Goal: Task Accomplishment & Management: Complete application form

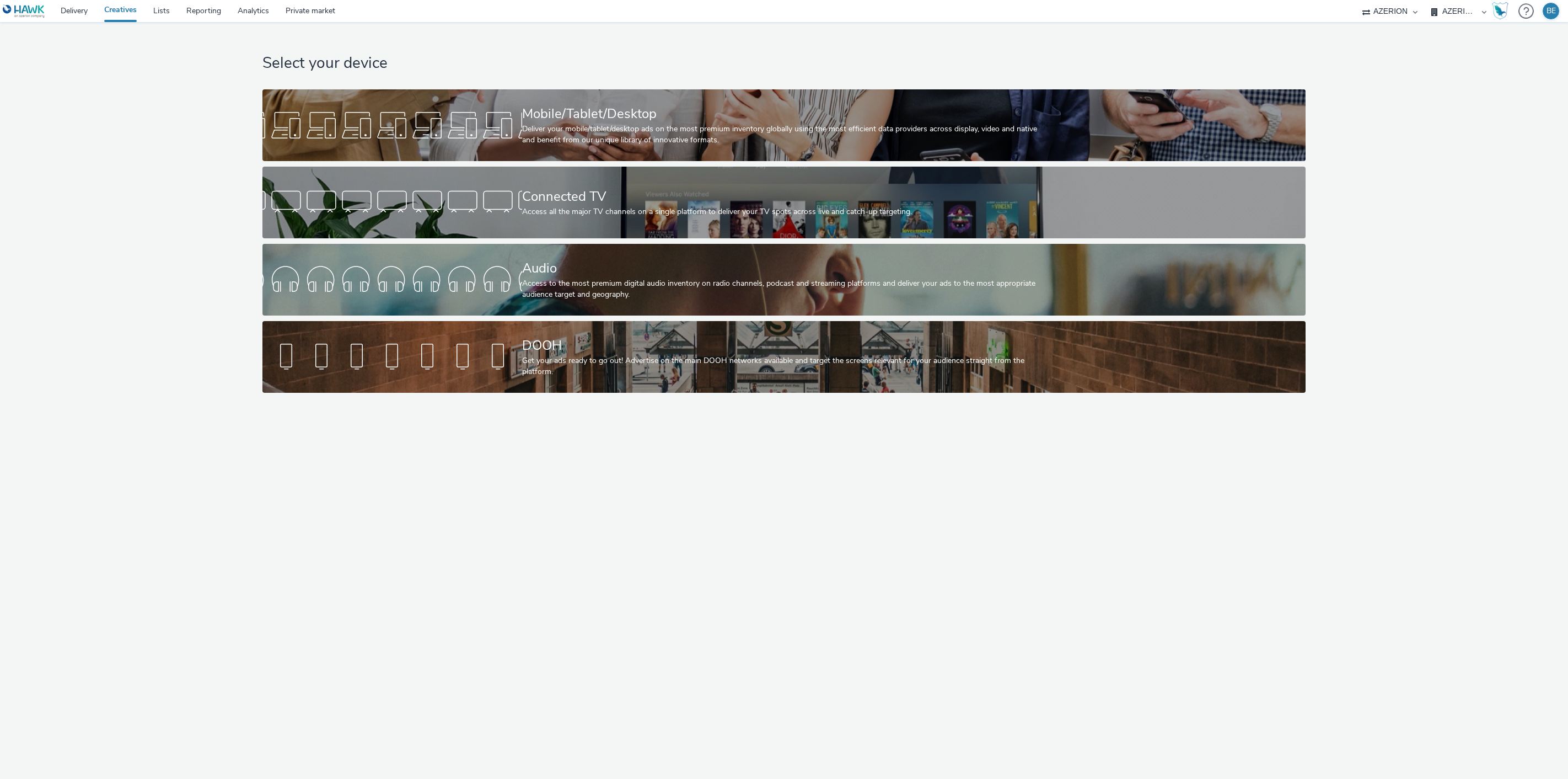
select select "79162ed7-0017-4339-93b0-3399b708648f"
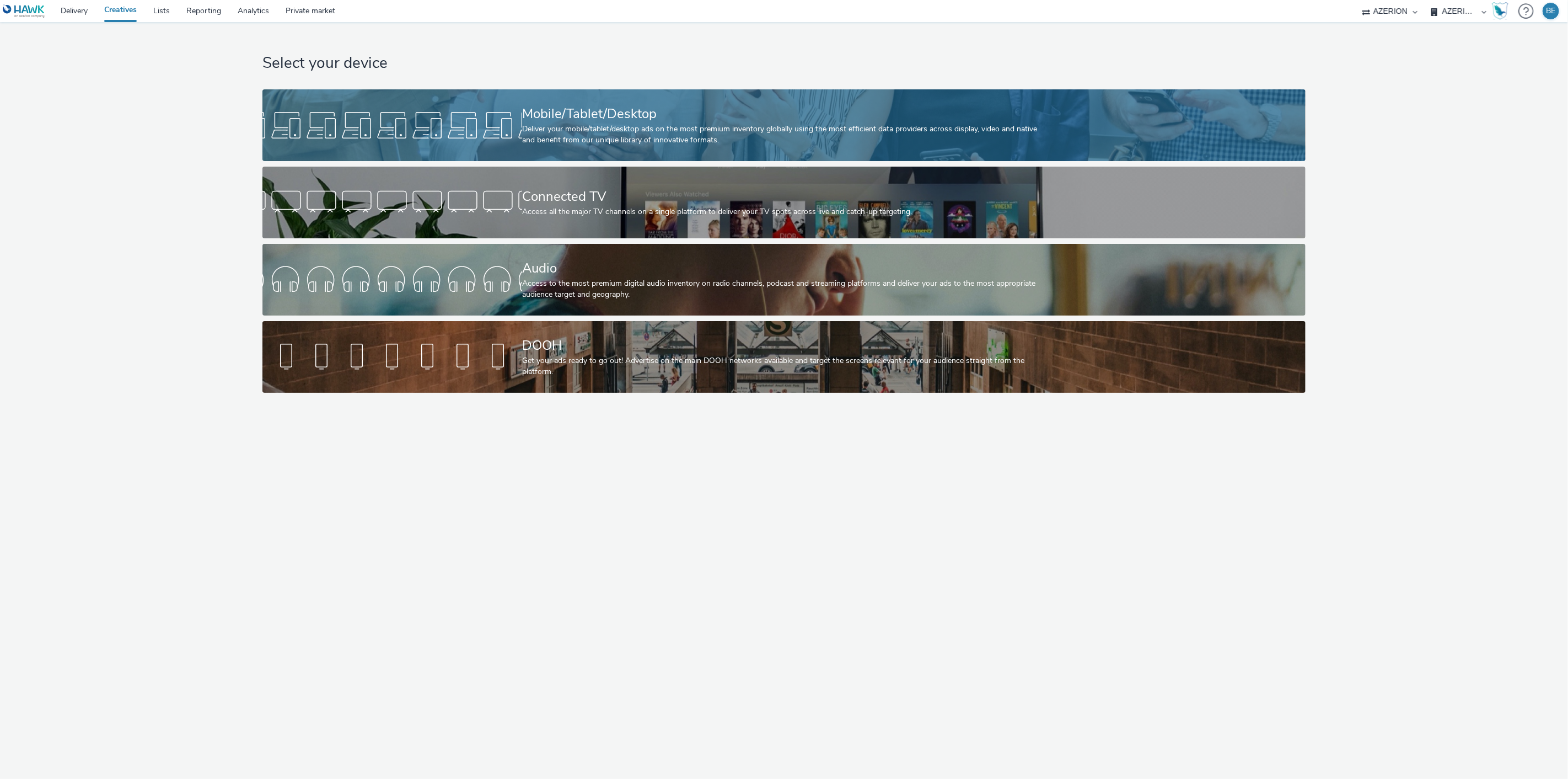
click at [572, 113] on div "Mobile/Tablet/Desktop" at bounding box center [782, 114] width 519 height 19
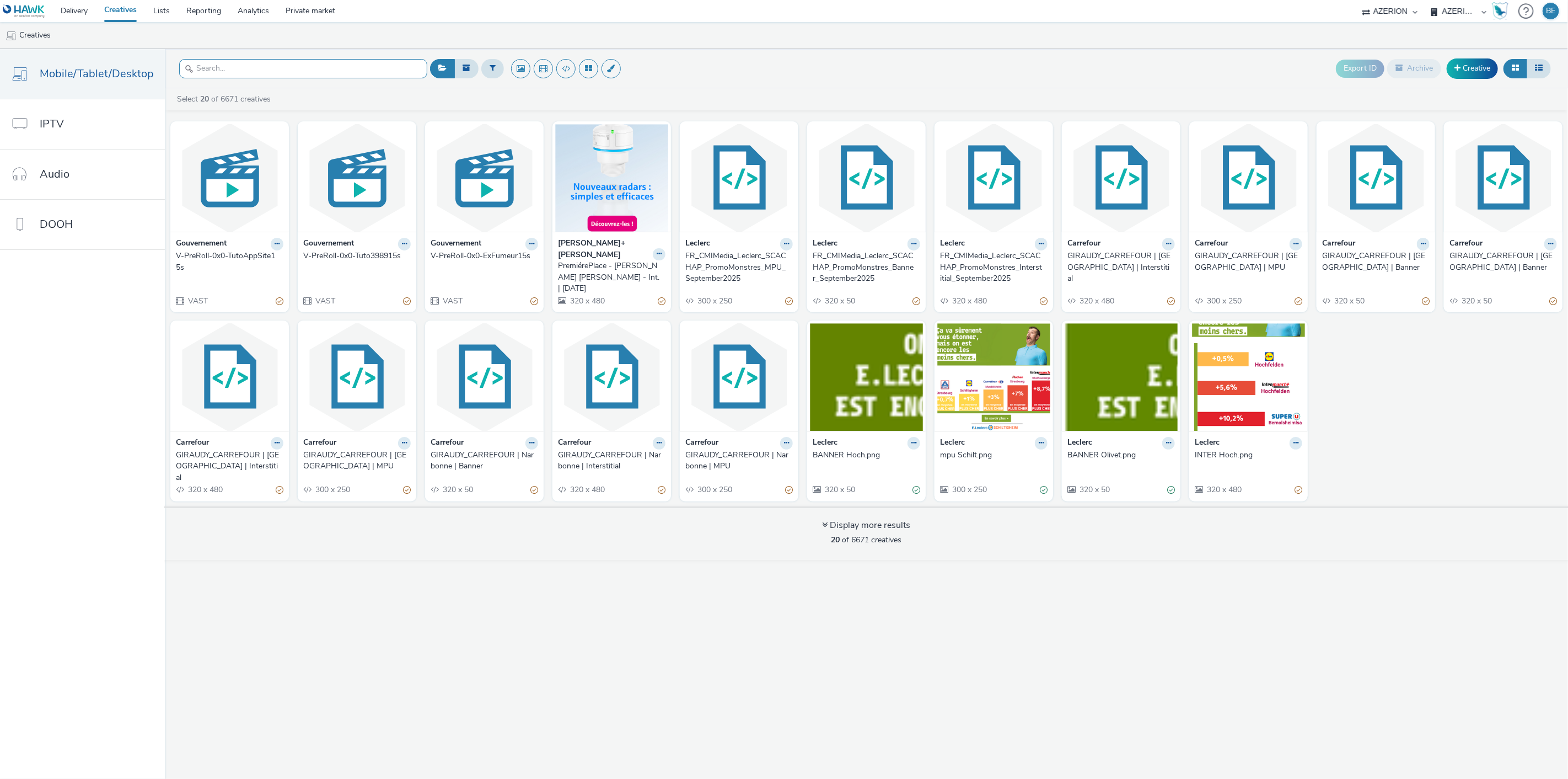
click at [260, 72] on input "text" at bounding box center [303, 69] width 248 height 19
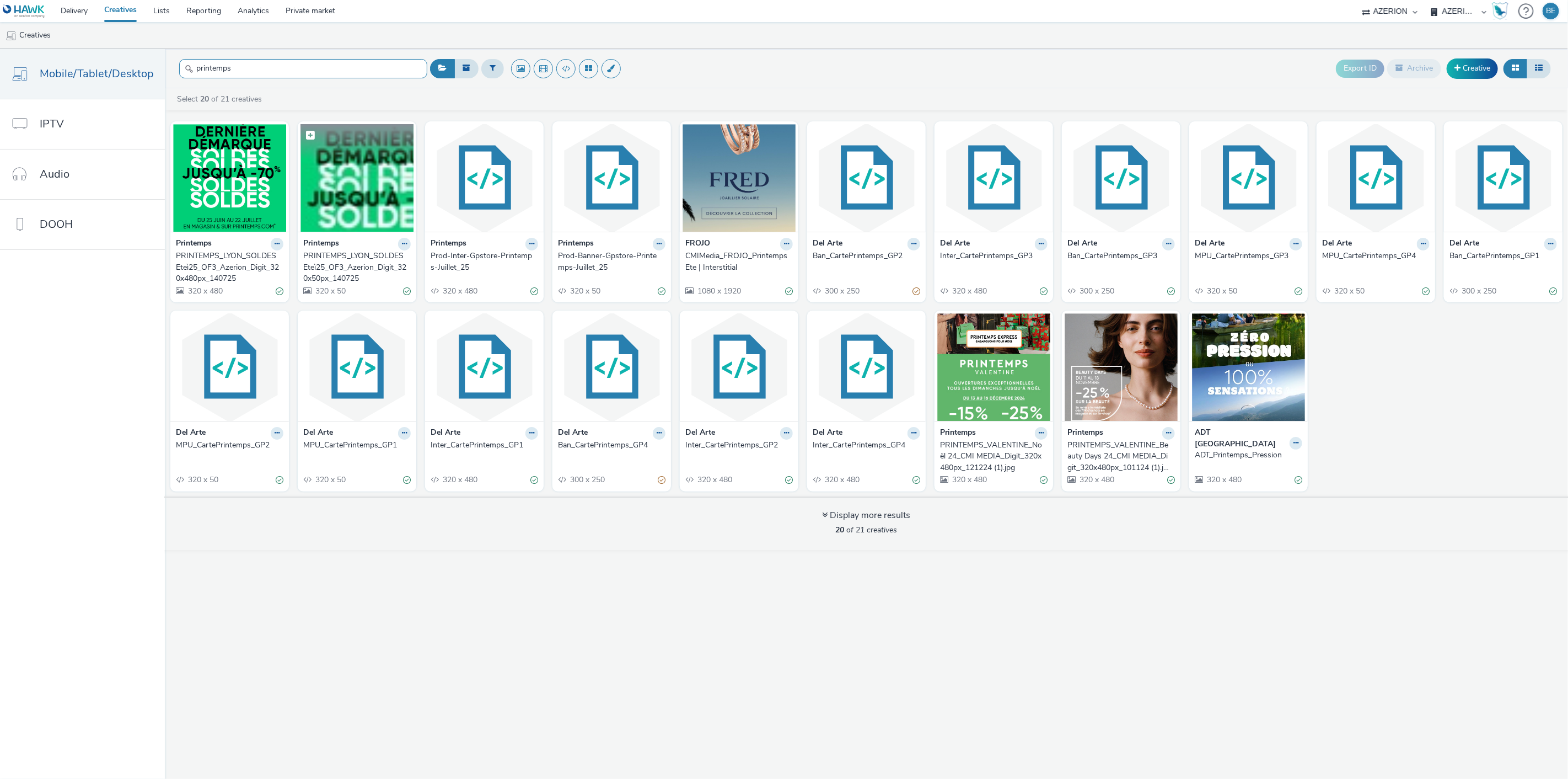
type input "printemps"
click at [366, 190] on img at bounding box center [357, 178] width 113 height 108
click at [1458, 68] on span at bounding box center [1457, 68] width 6 height 8
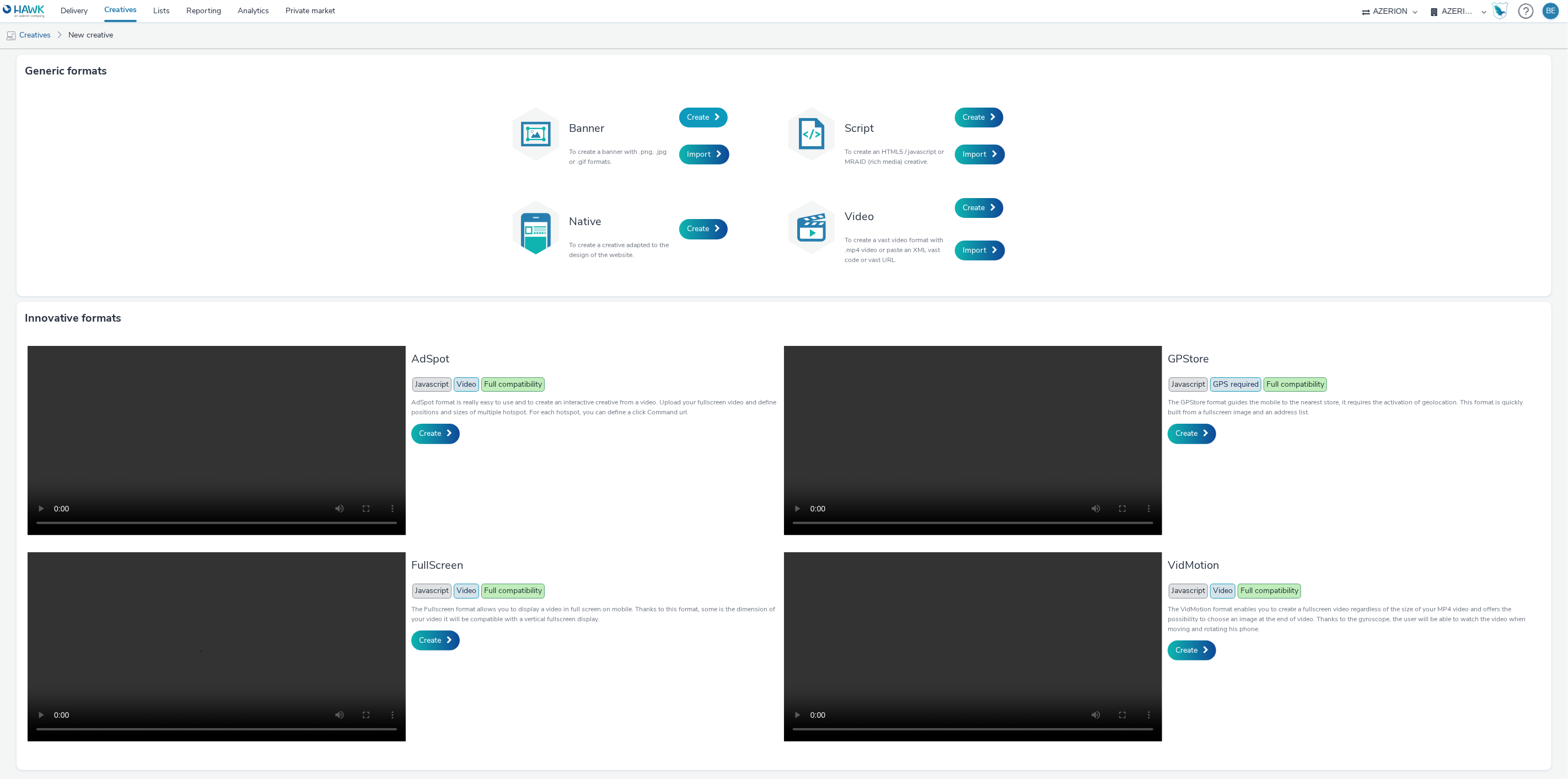
click at [693, 112] on span "Create" at bounding box center [698, 117] width 22 height 10
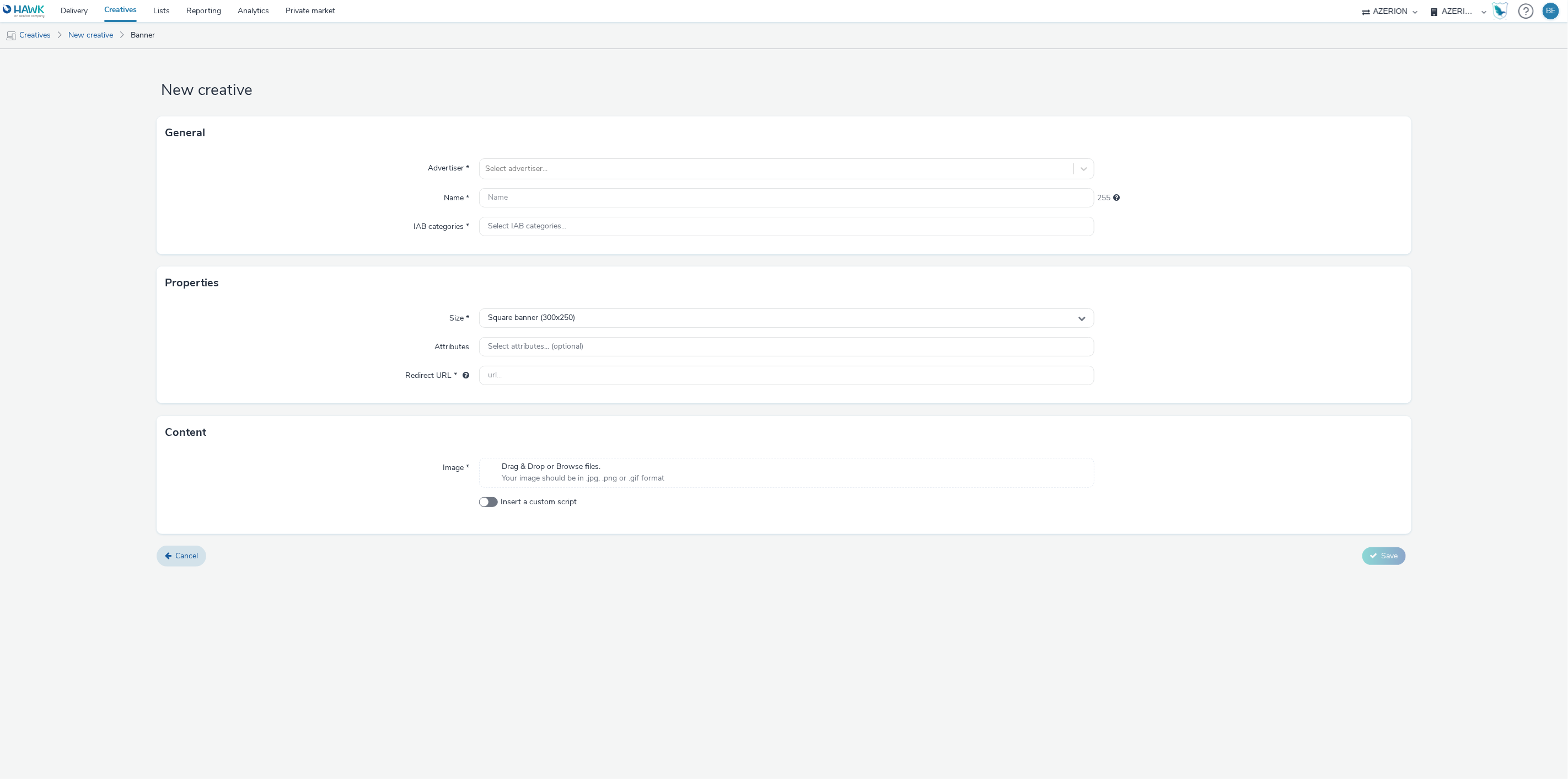
click at [533, 181] on div "Advertiser * Select advertiser... Name * 255 IAB categories * Select IAB catego…" at bounding box center [783, 202] width 1255 height 105
click at [522, 171] on div at bounding box center [777, 169] width 583 height 13
type input "printe"
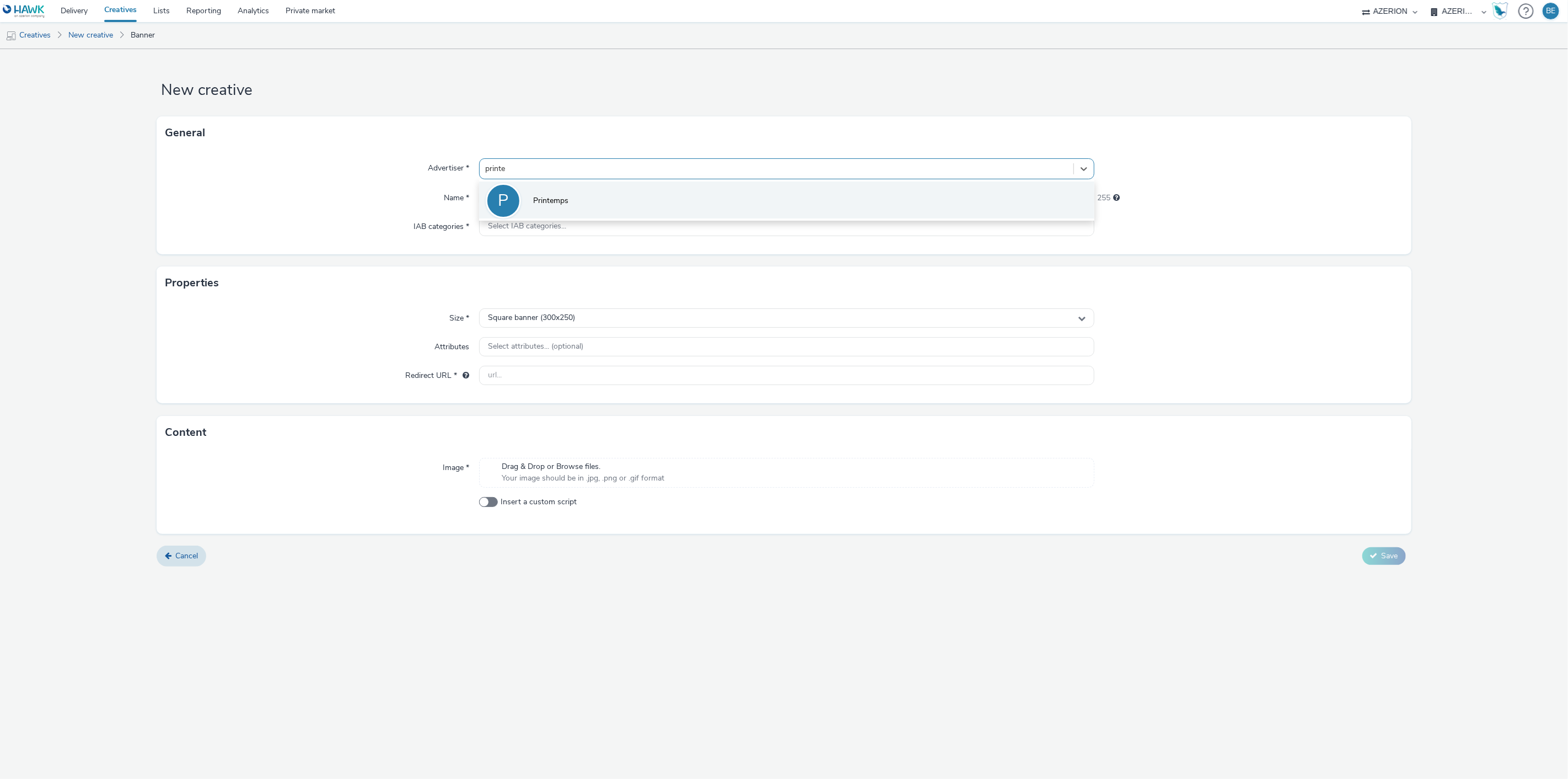
click at [539, 196] on span "Printemps" at bounding box center [551, 201] width 35 height 11
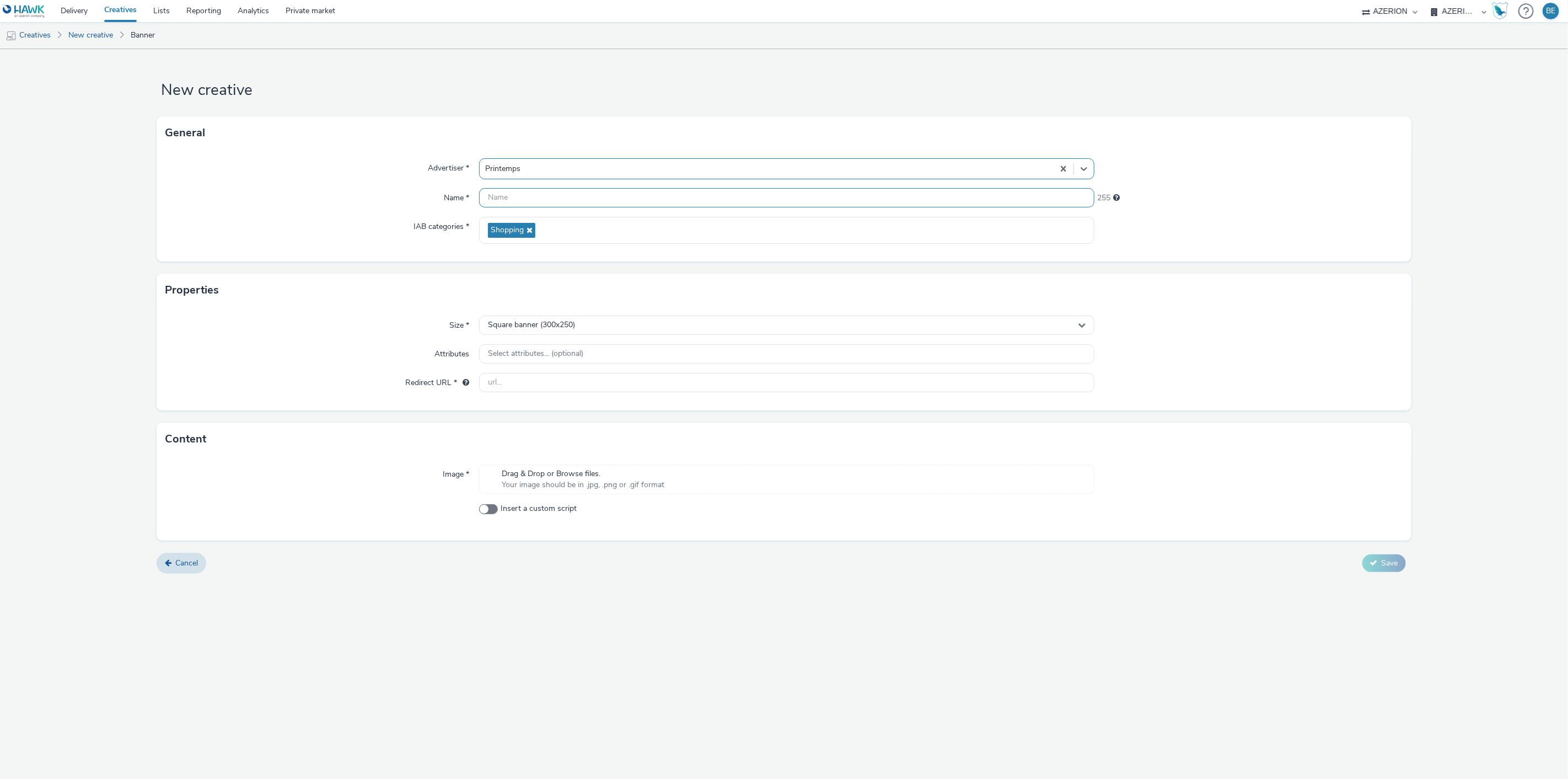
click at [519, 197] on input "text" at bounding box center [787, 198] width 616 height 19
click at [625, 195] on input "Printemps - Updated Creative - Banner - 320x50" at bounding box center [787, 198] width 616 height 19
click at [667, 194] on input "Printemps - Updated Creative - Banner - 320x50" at bounding box center [787, 198] width 616 height 19
type input "Printemps - Updated Creative - Banner - 320x50 | [DATE]"
click at [325, 230] on div "IAB categories *" at bounding box center [322, 230] width 313 height 27
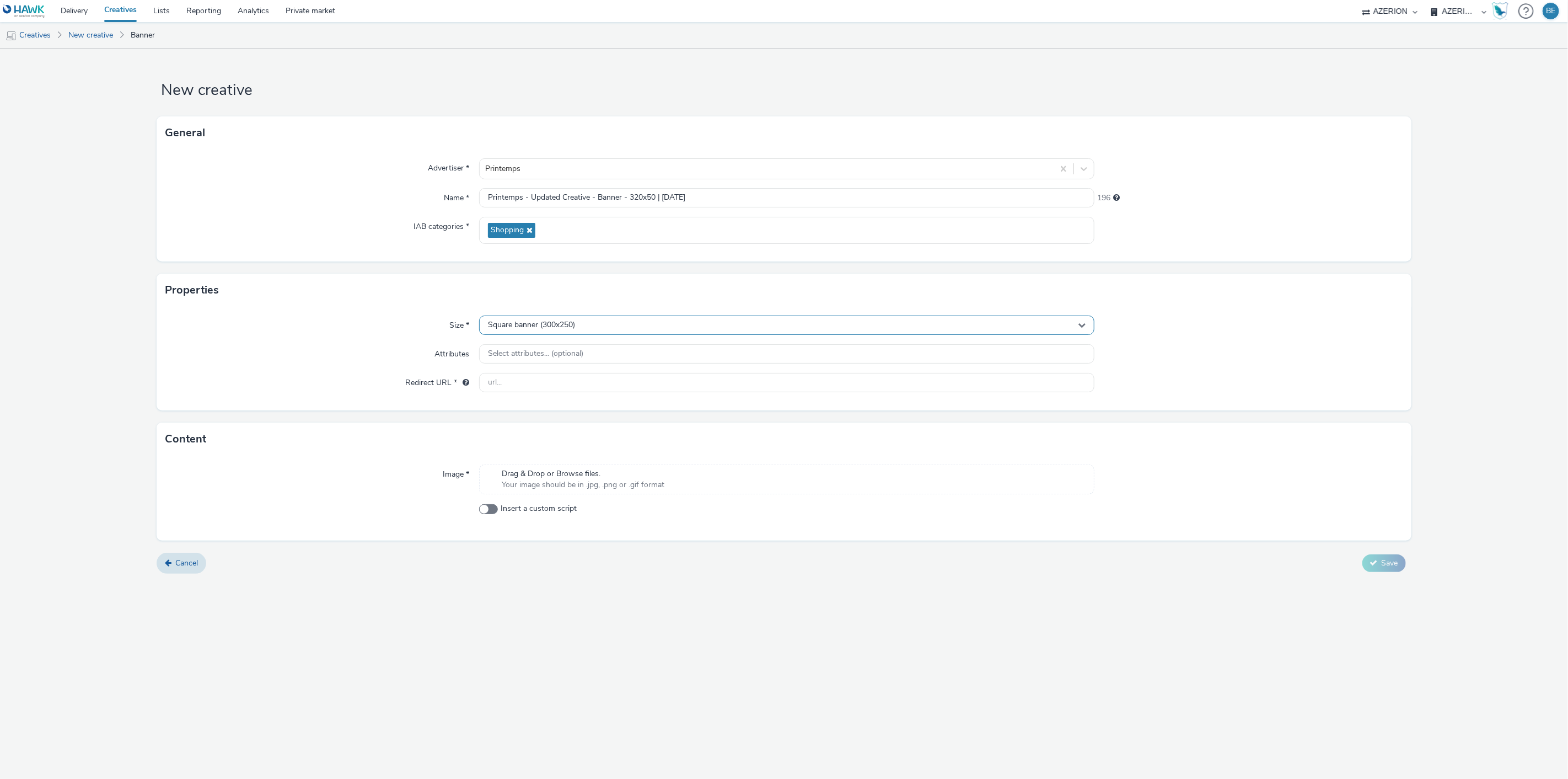
click at [555, 317] on div "Square banner (300x250)" at bounding box center [787, 325] width 616 height 19
click at [520, 340] on input "text" at bounding box center [787, 348] width 615 height 19
type input "320x50"
click at [545, 370] on li "Banner (320x50)" at bounding box center [787, 371] width 615 height 18
click at [337, 358] on div "Attributes" at bounding box center [322, 354] width 313 height 20
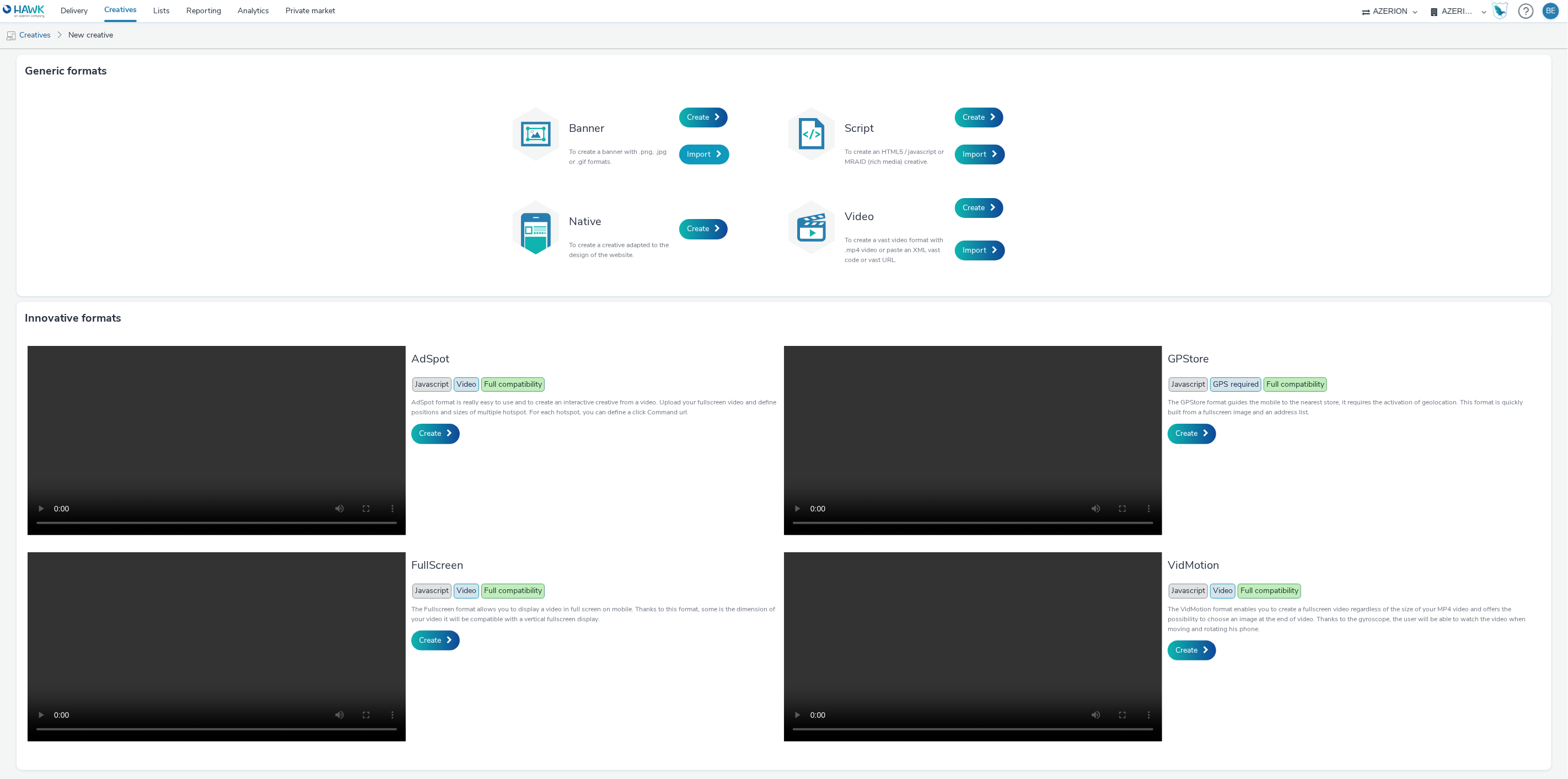
click at [716, 155] on span at bounding box center [719, 153] width 5 height 8
click at [977, 117] on span "Create" at bounding box center [973, 117] width 22 height 10
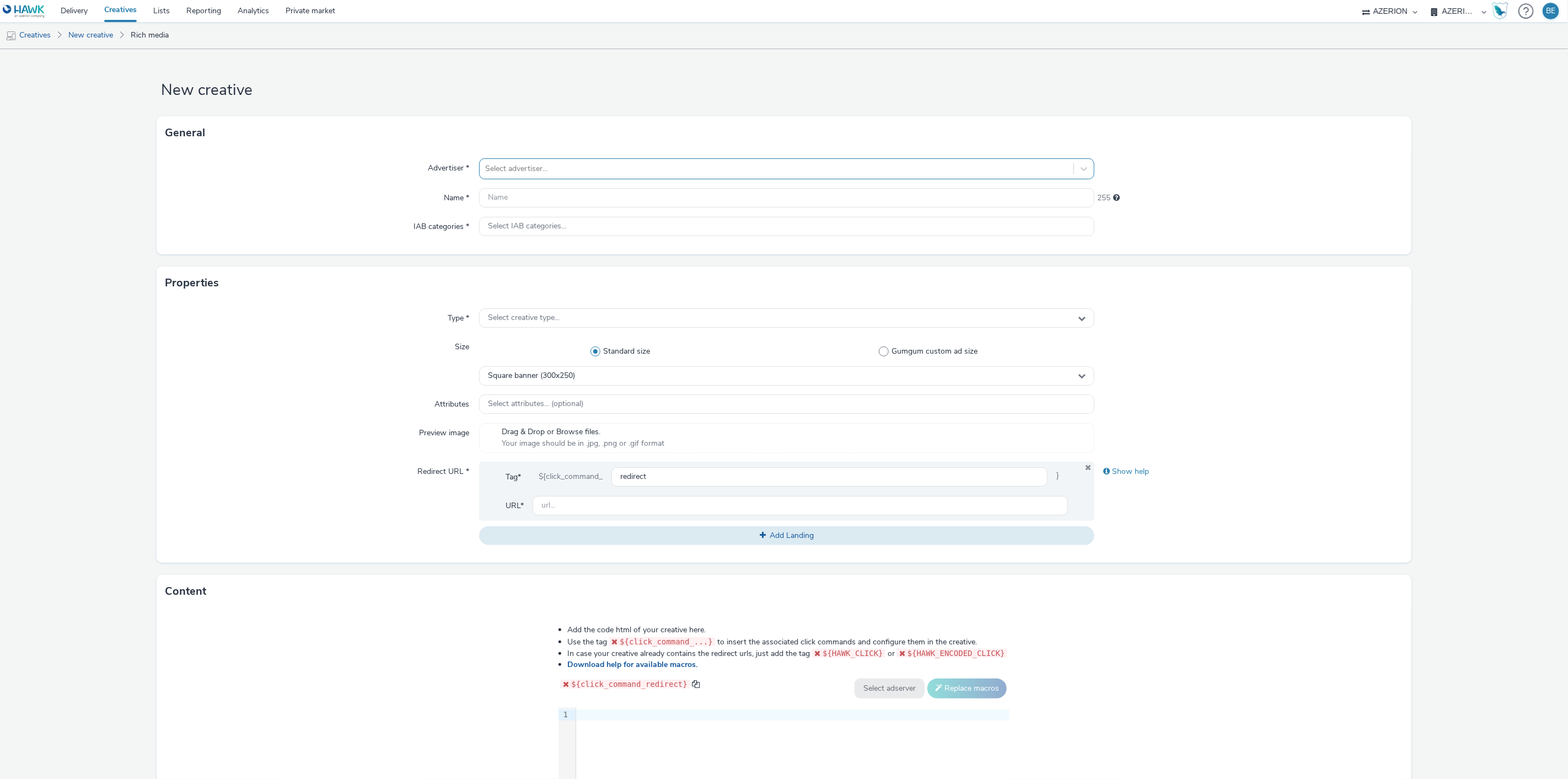
click at [519, 160] on div "Select advertiser..." at bounding box center [777, 169] width 594 height 18
type input "printe"
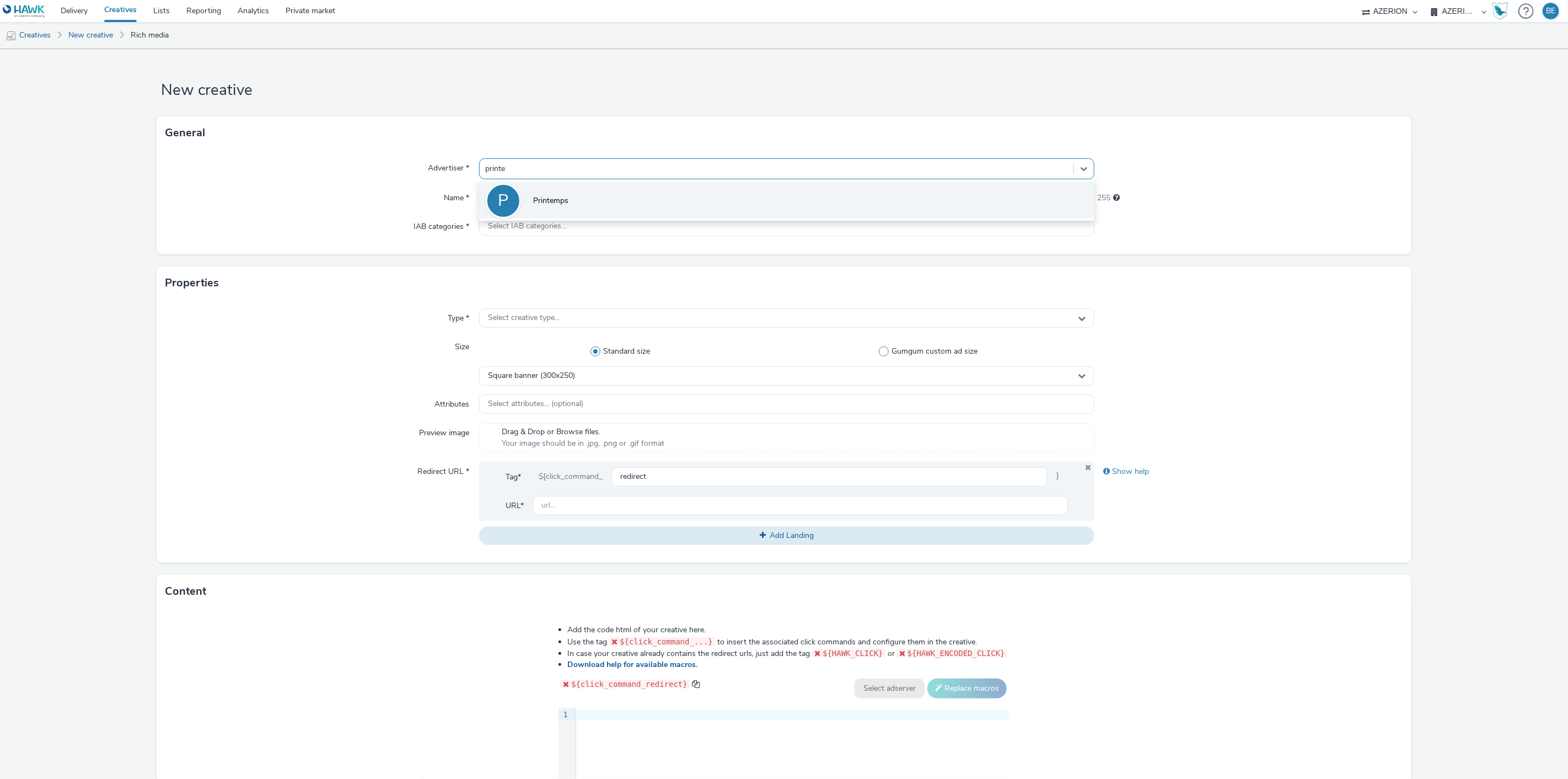
click at [519, 206] on li "P Printemps" at bounding box center [787, 200] width 616 height 37
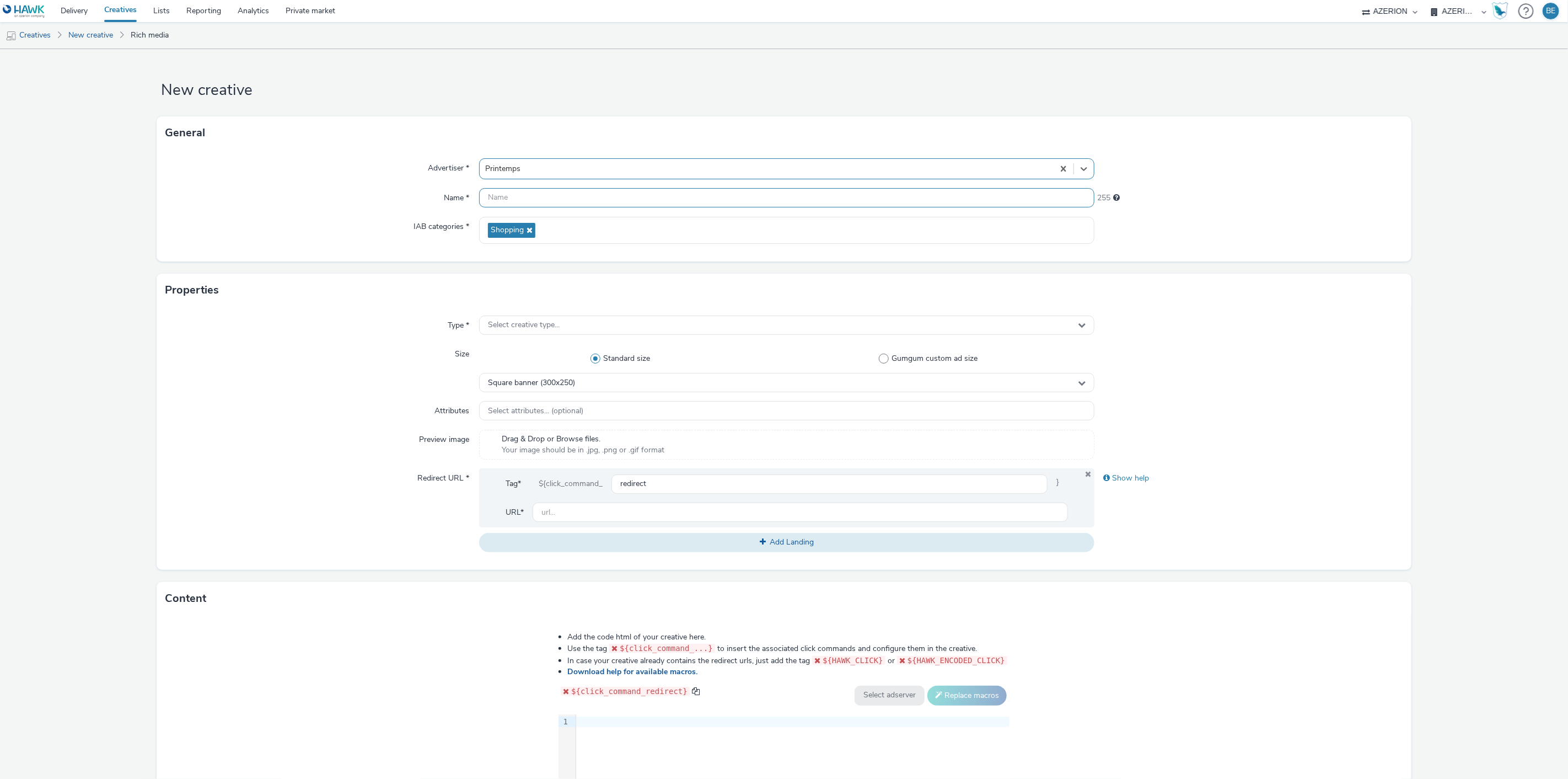
click at [500, 201] on input "text" at bounding box center [787, 198] width 616 height 19
type input "Printemps - Updated Creative - Banner | 320x50 | [DATE]"
click at [314, 196] on div "Name *" at bounding box center [322, 198] width 313 height 20
click at [506, 321] on span "Select creative type..." at bounding box center [524, 325] width 72 height 9
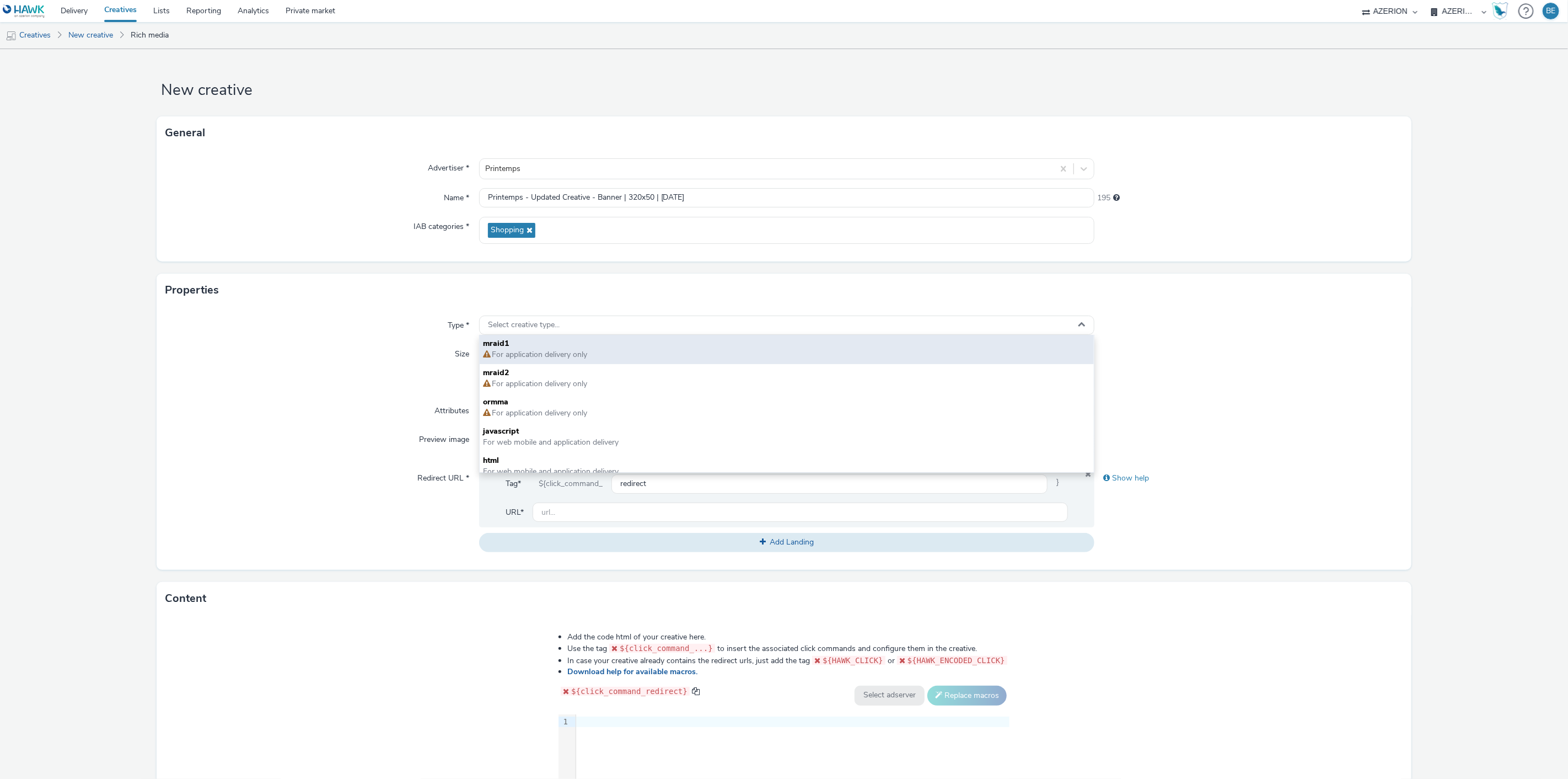
click at [515, 354] on span "For application delivery only" at bounding box center [539, 354] width 97 height 10
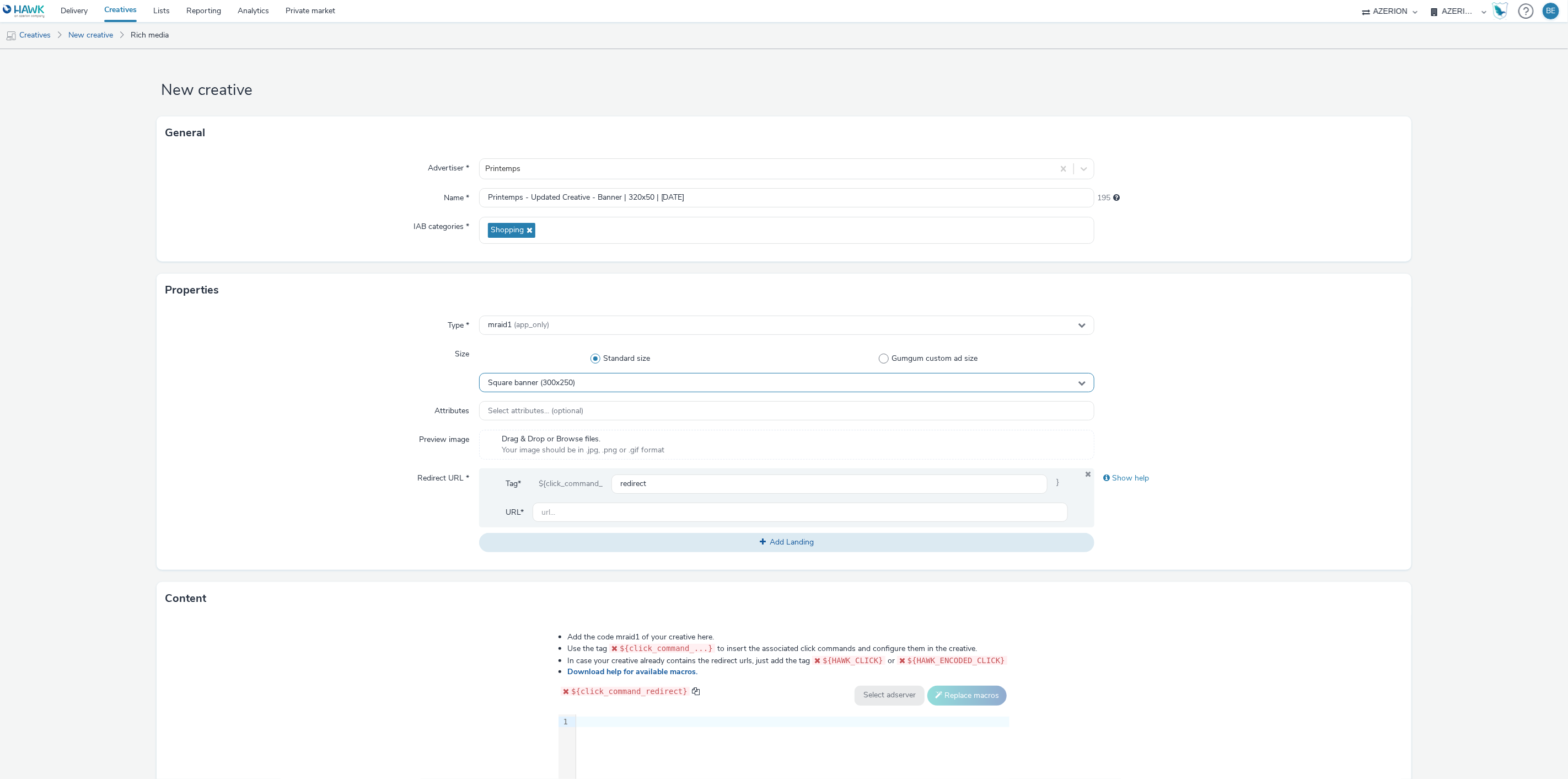
click at [559, 387] on span "Square banner (300x250)" at bounding box center [531, 382] width 87 height 9
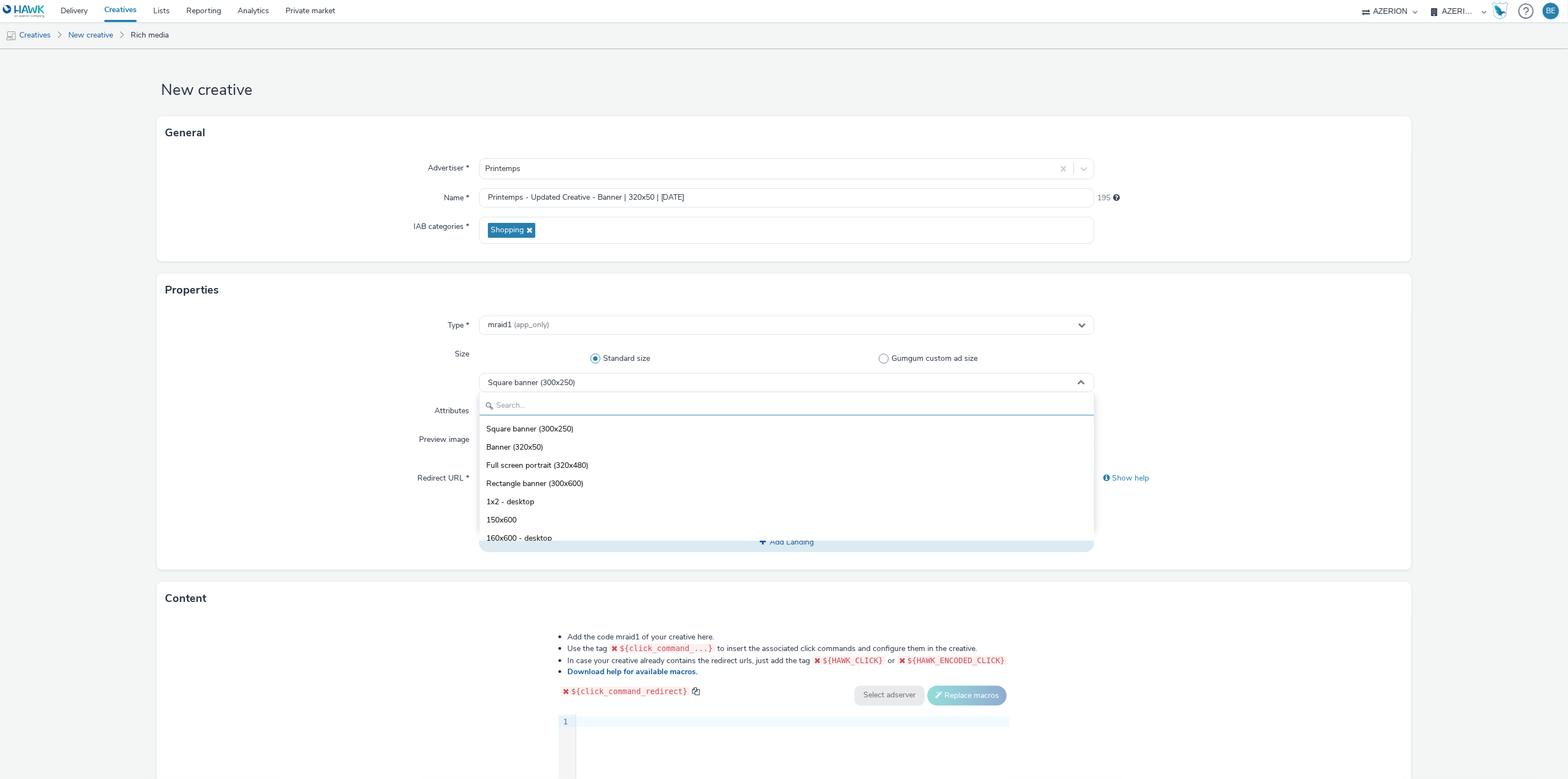
click at [517, 396] on input "text" at bounding box center [787, 406] width 615 height 19
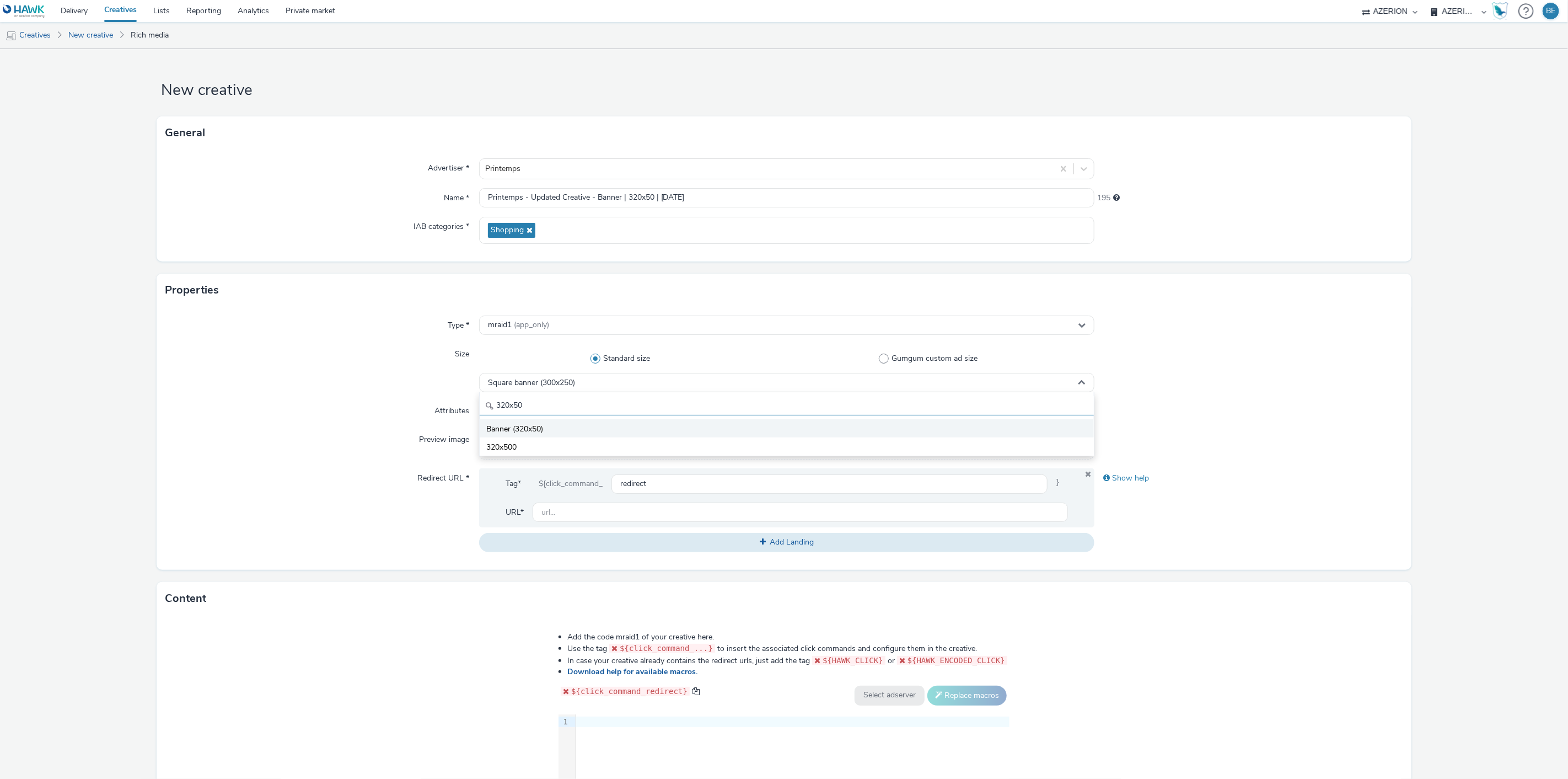
type input "320x50"
click at [523, 429] on span "Banner (320x50)" at bounding box center [514, 429] width 57 height 11
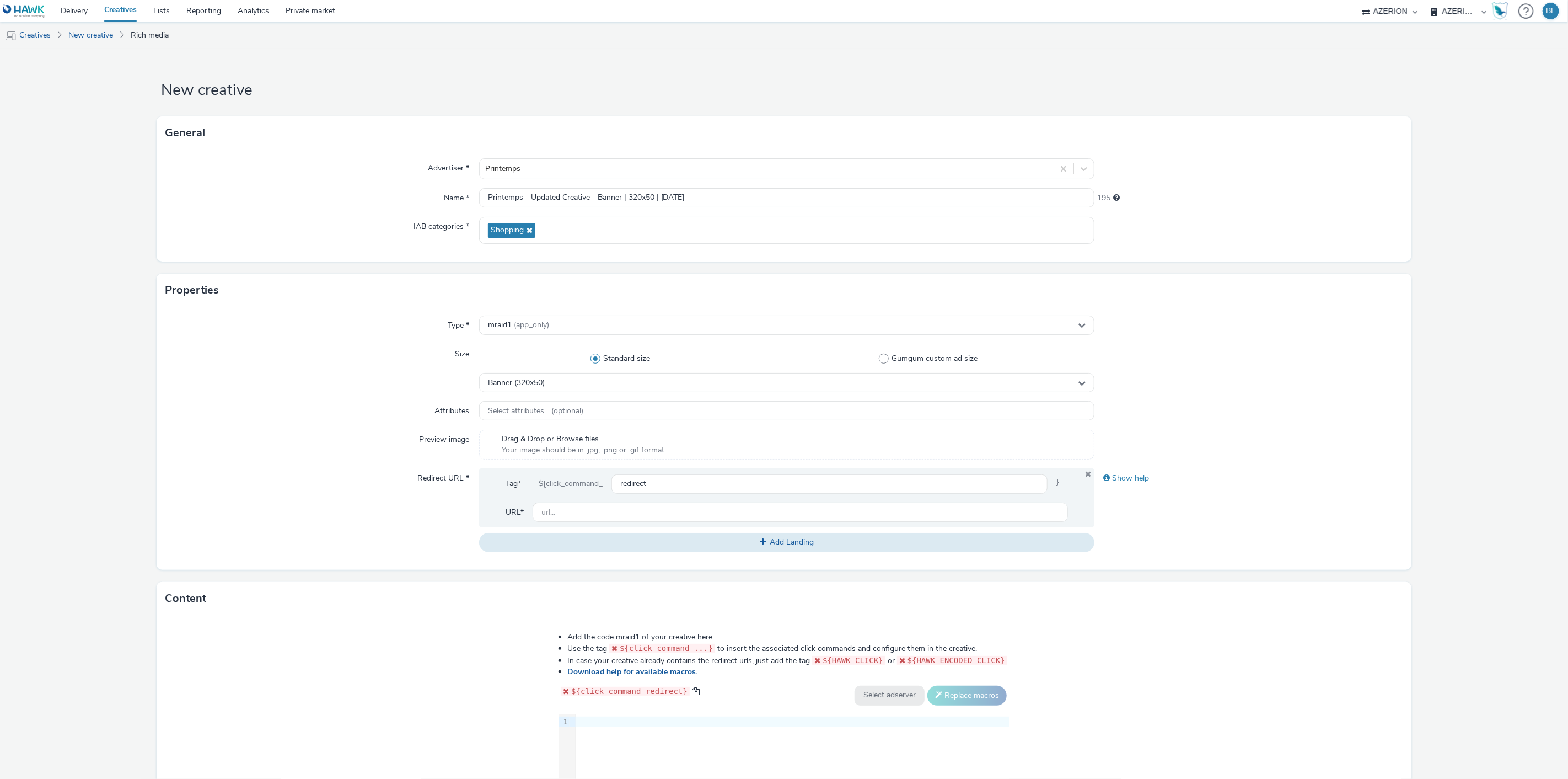
click at [310, 404] on div "Attributes" at bounding box center [322, 411] width 313 height 20
click at [562, 519] on input "text" at bounding box center [800, 512] width 536 height 19
paste input "[URL][DOMAIN_NAME]"
type input "[URL][DOMAIN_NAME]"
click at [295, 487] on div "Redirect URL *" at bounding box center [322, 510] width 313 height 83
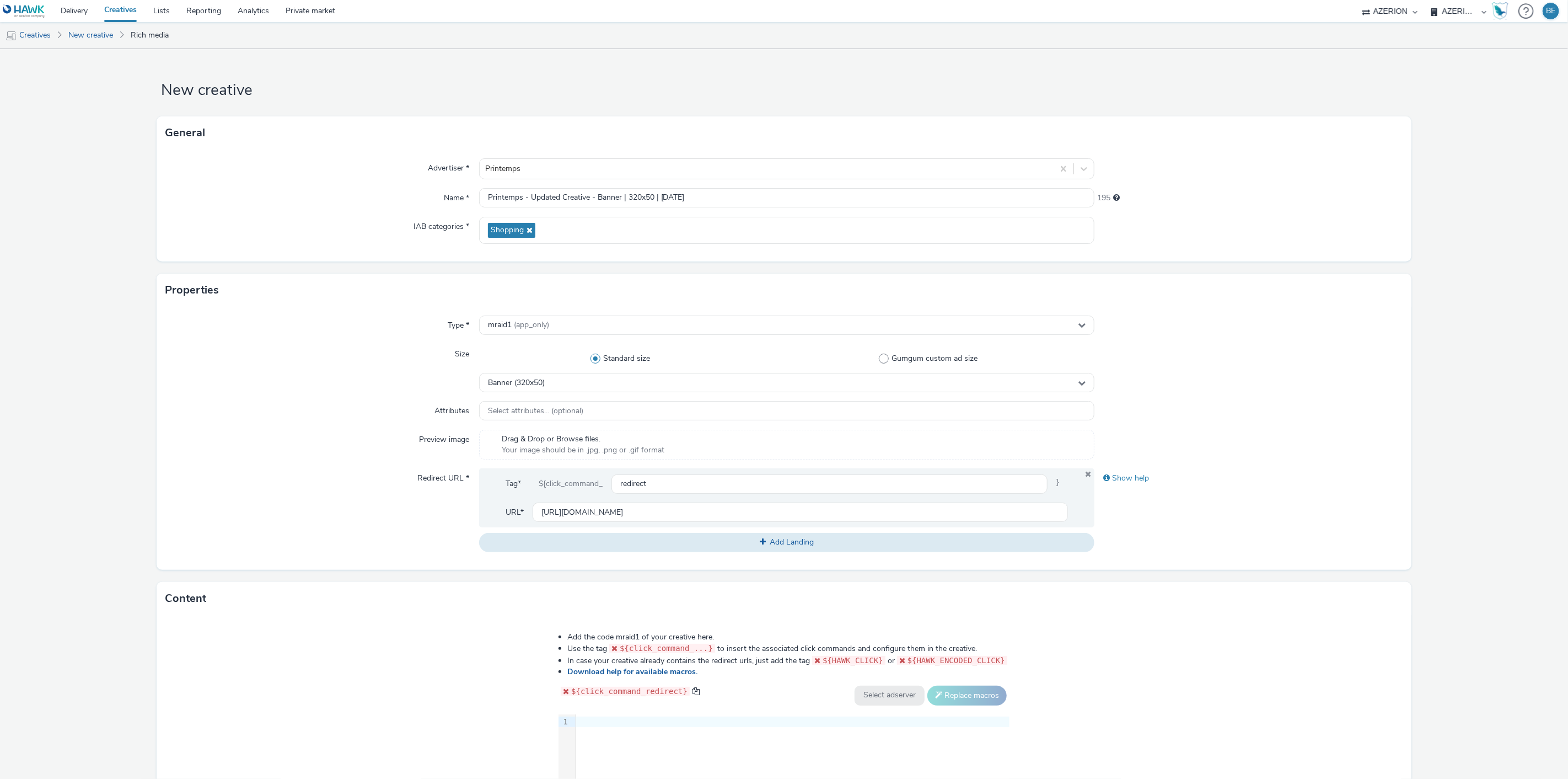
scroll to position [174, 0]
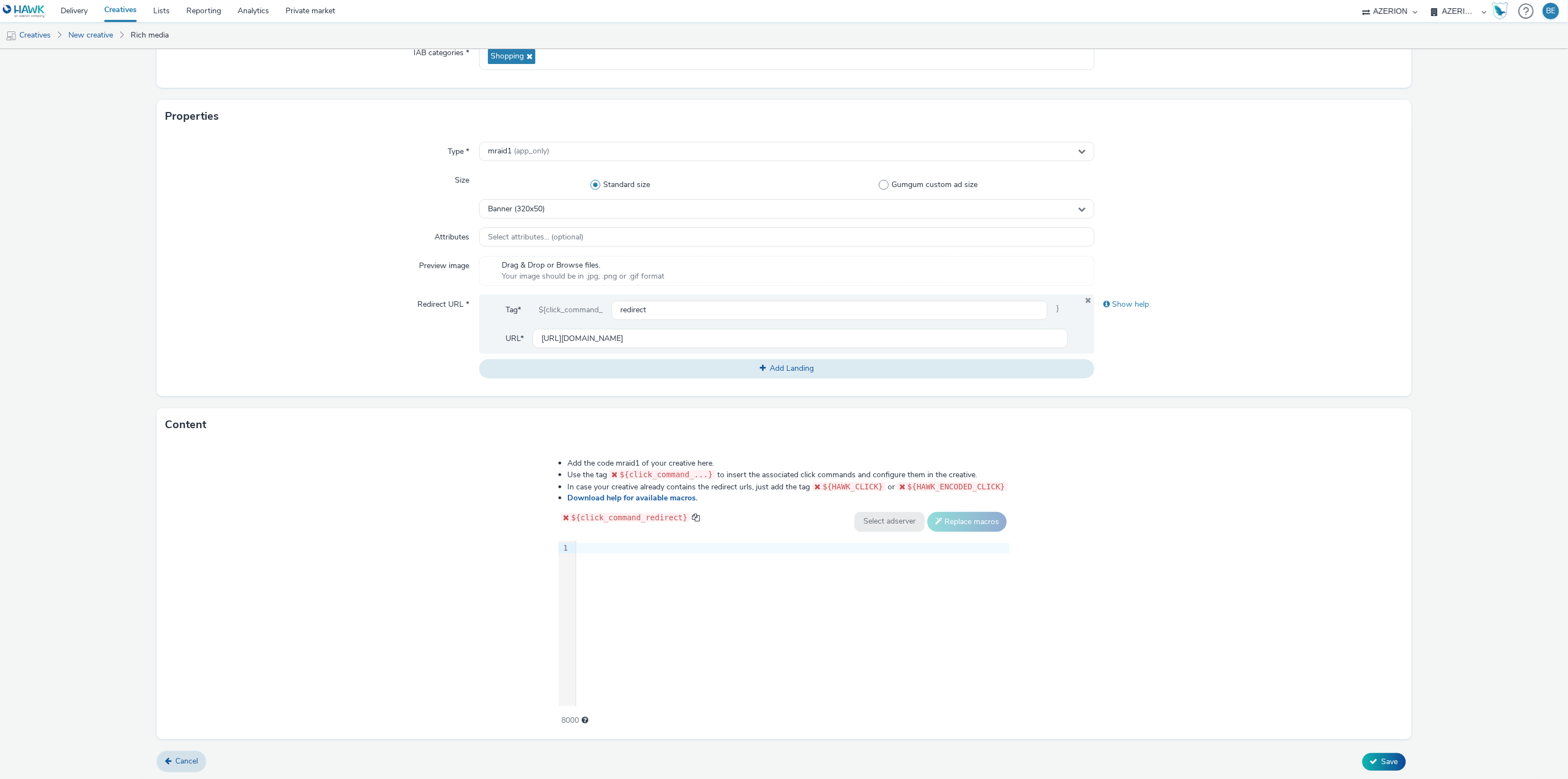
click at [598, 547] on div at bounding box center [793, 548] width 433 height 11
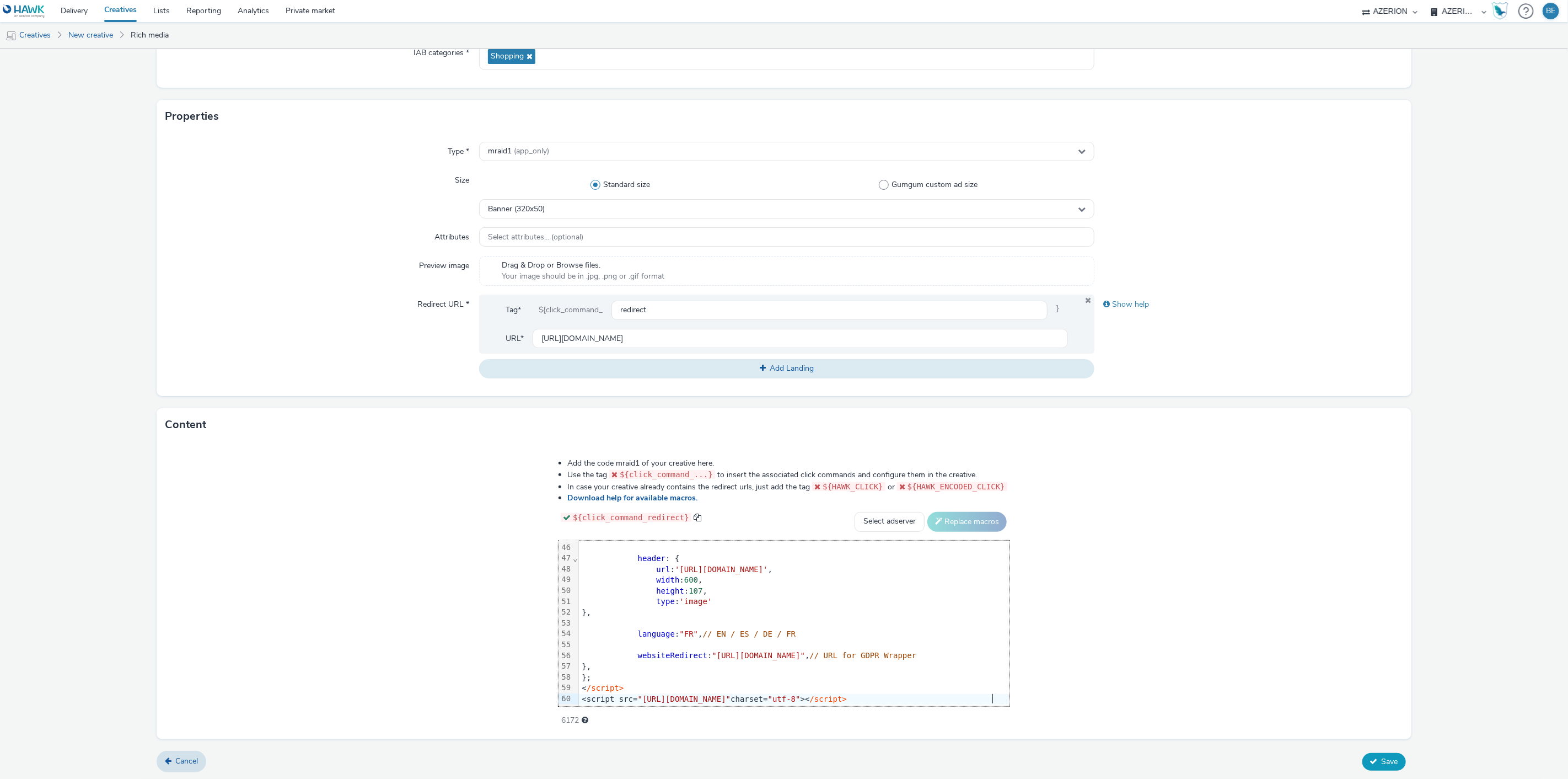
click at [1366, 767] on button "Save" at bounding box center [1384, 761] width 44 height 18
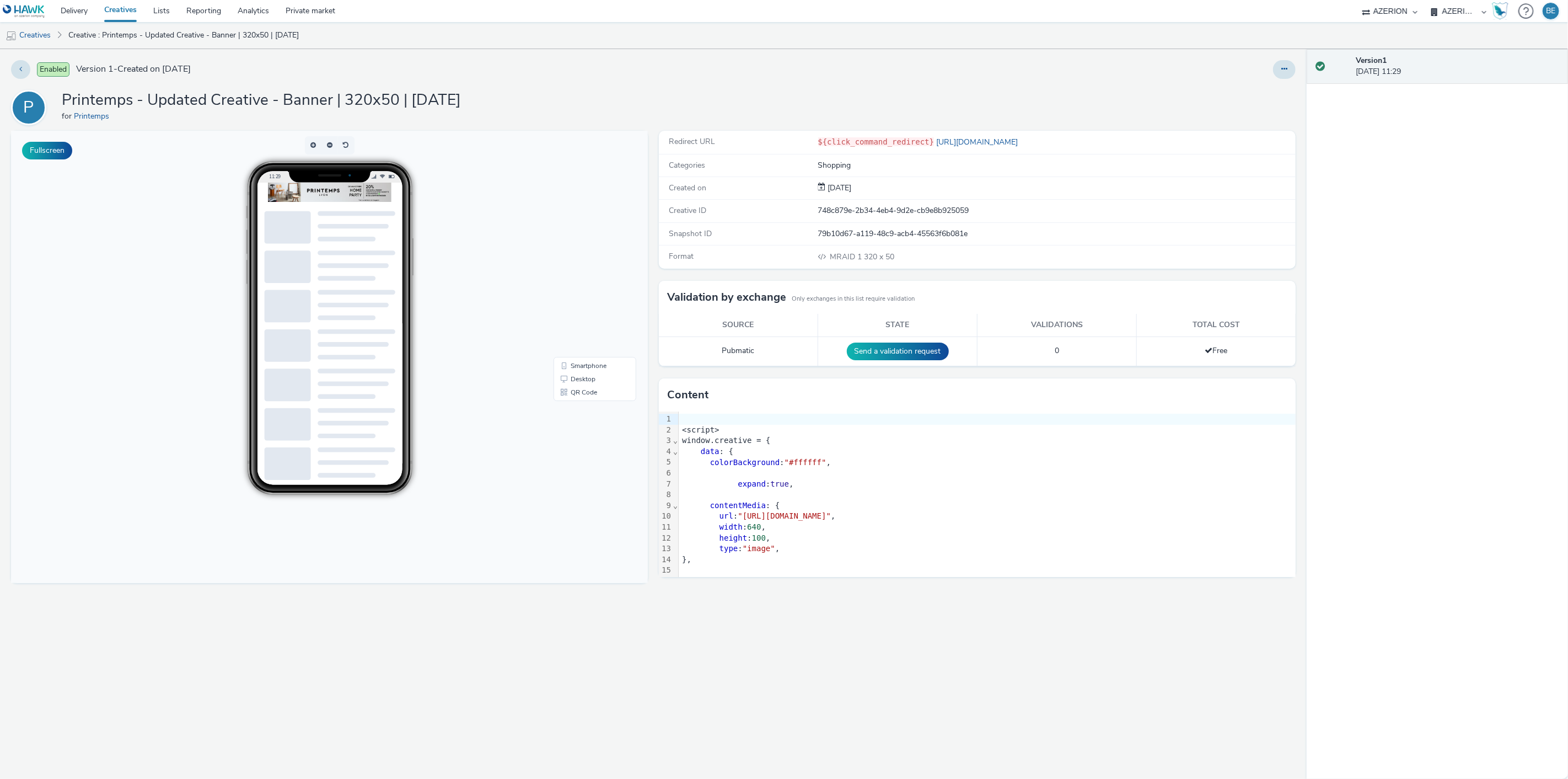
click at [329, 103] on h1 "Printemps - Updated Creative - Banner | 320x50 | [DATE]" at bounding box center [261, 100] width 399 height 21
copy h1 "Printemps - Updated Creative - Banner | 320x50 | [DATE]"
click at [116, 9] on link "Creatives" at bounding box center [121, 11] width 49 height 22
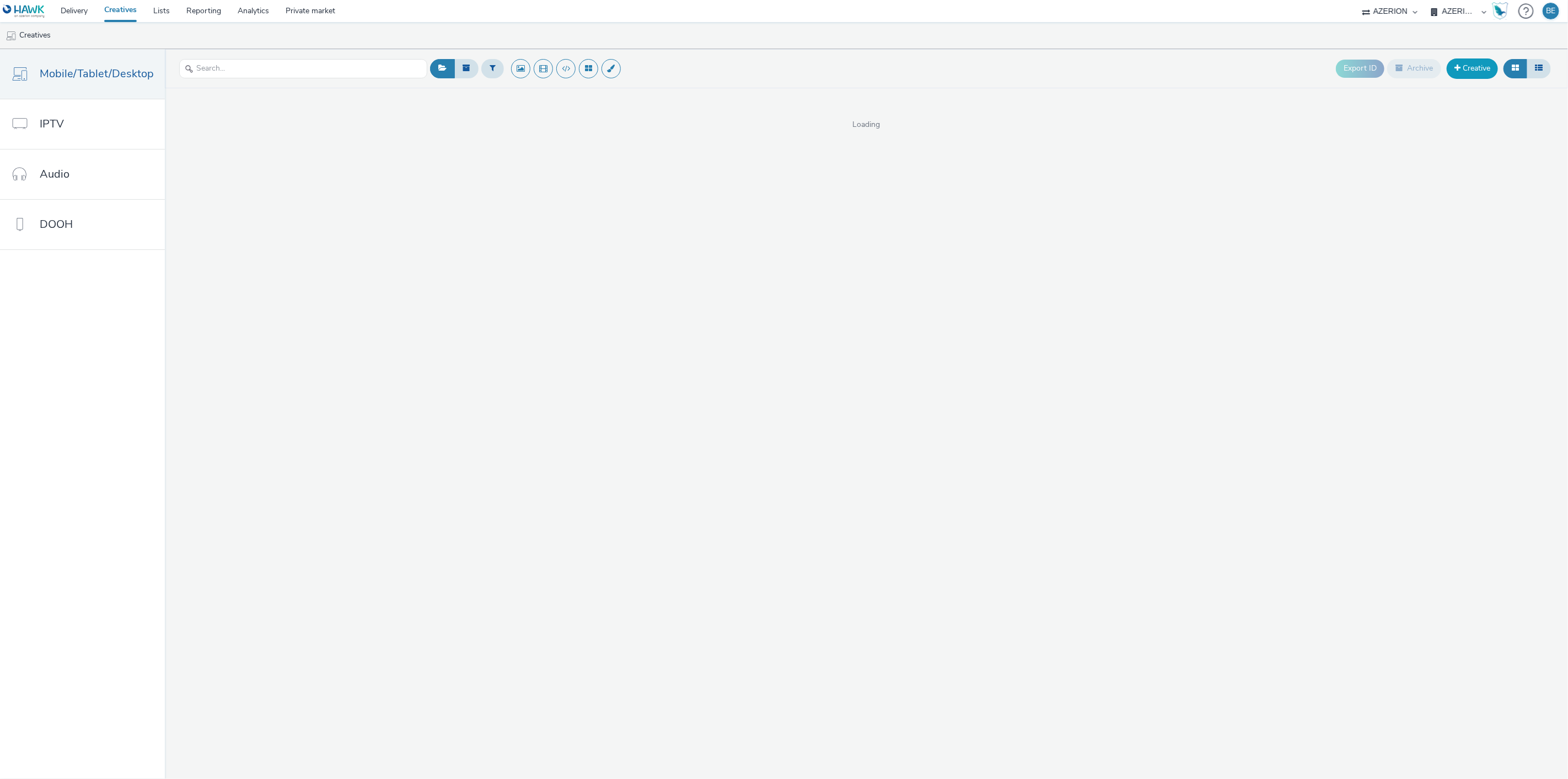
click at [1464, 74] on link "Creative" at bounding box center [1472, 68] width 51 height 20
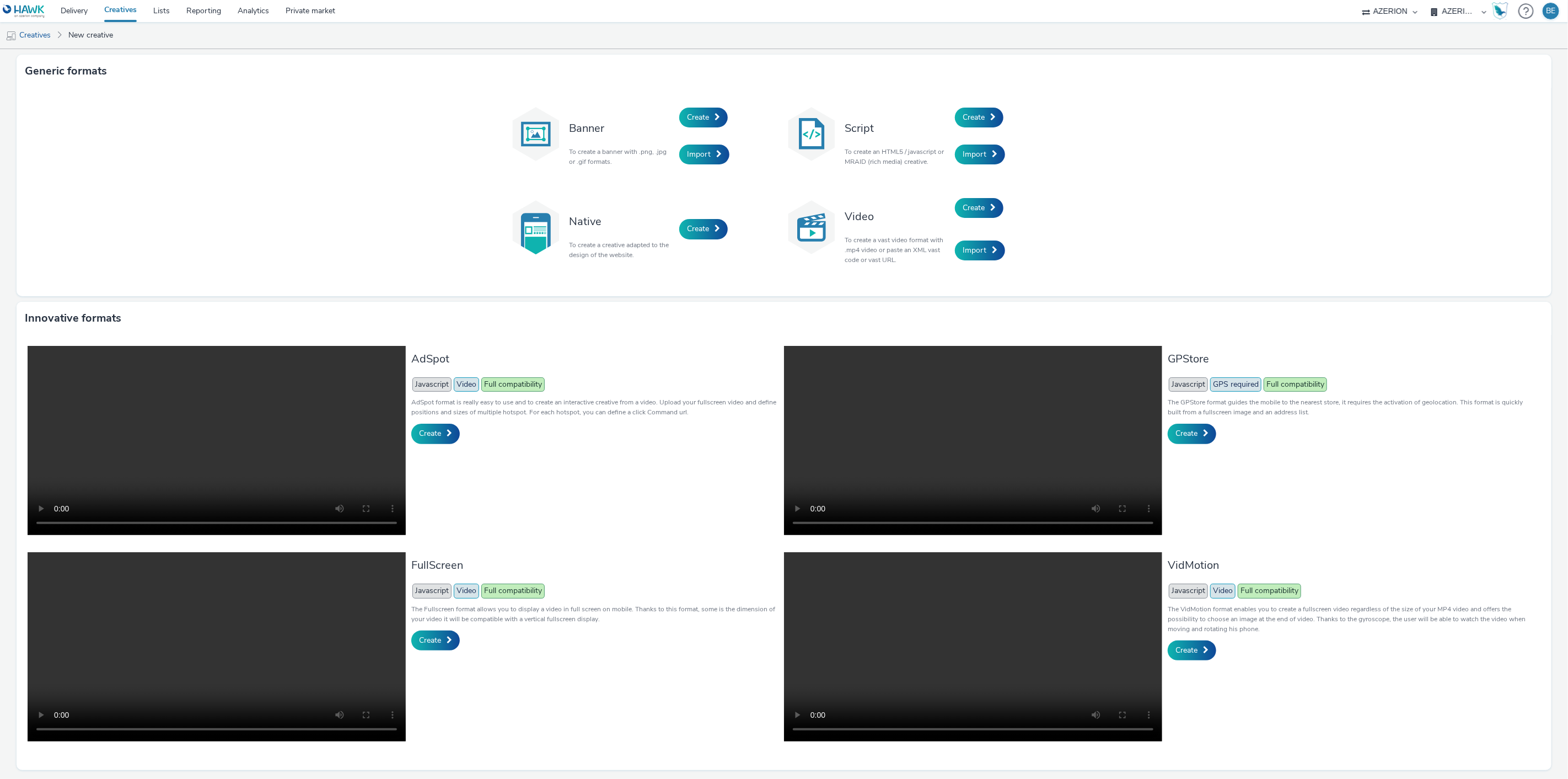
click at [989, 105] on div "Create" at bounding box center [1007, 118] width 105 height 38
click at [979, 111] on link "Create" at bounding box center [979, 118] width 49 height 20
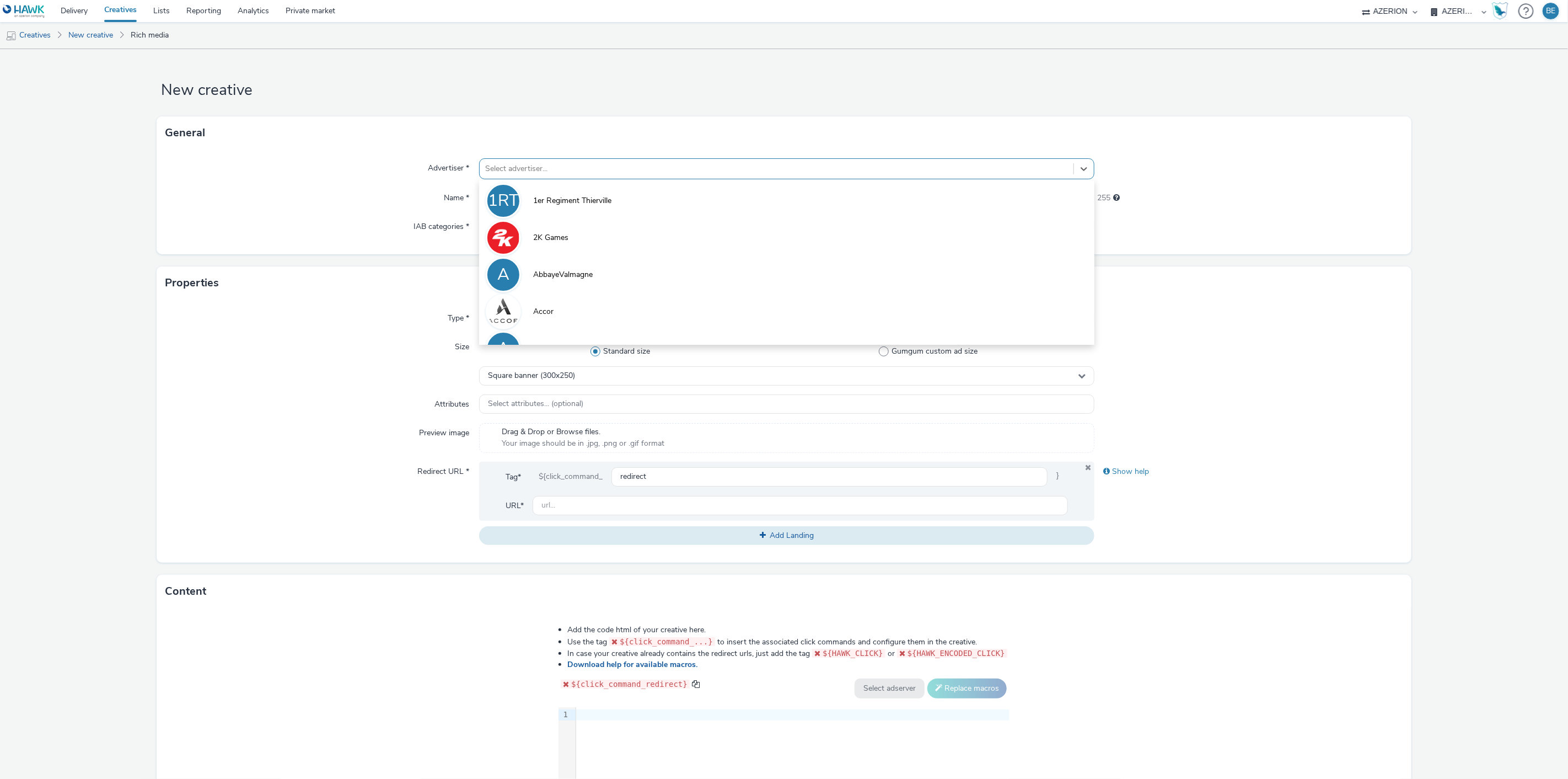
click at [486, 164] on div at bounding box center [777, 169] width 583 height 13
type input "printem"
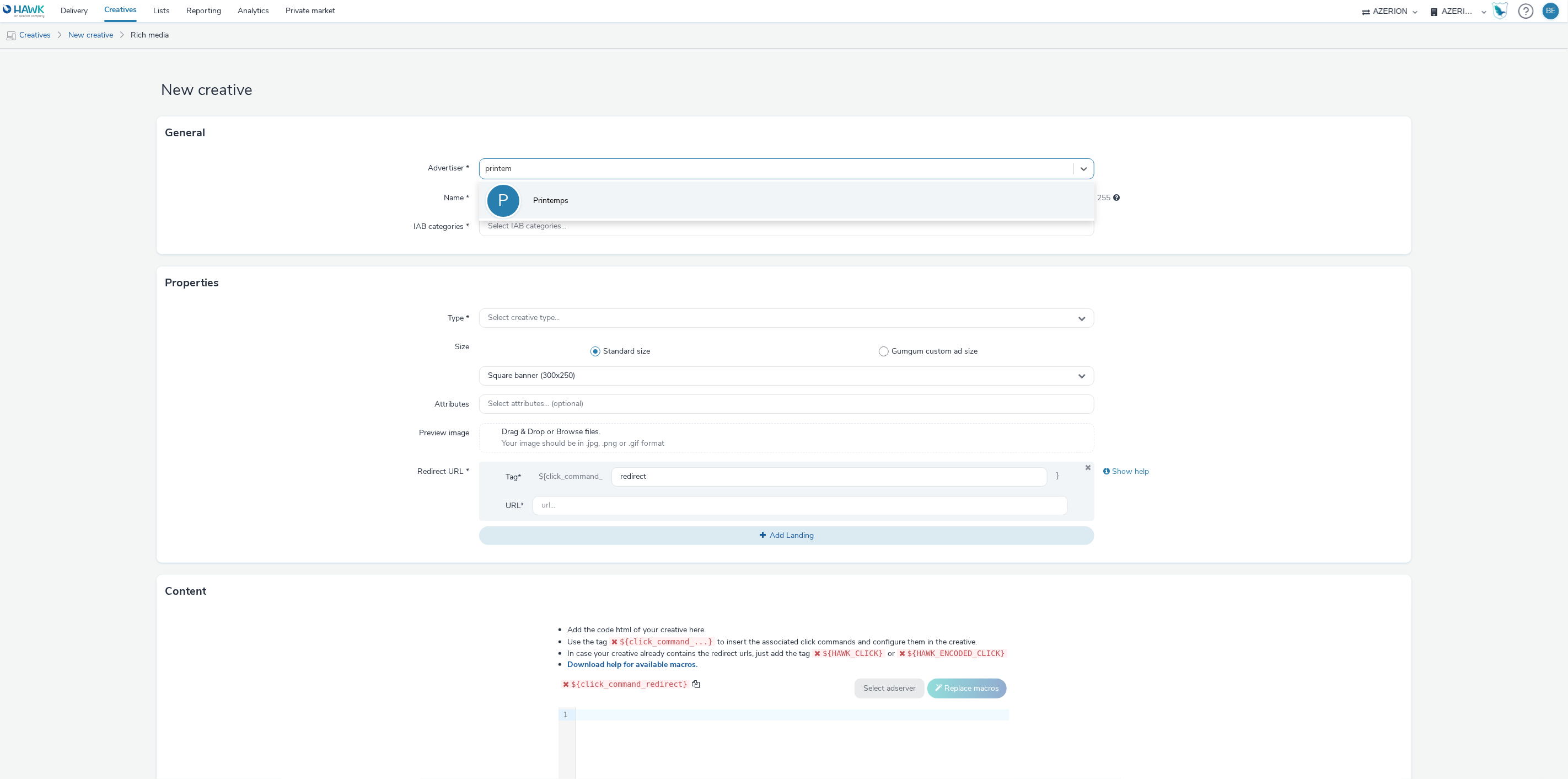
click at [565, 218] on li "P Printemps" at bounding box center [787, 200] width 616 height 37
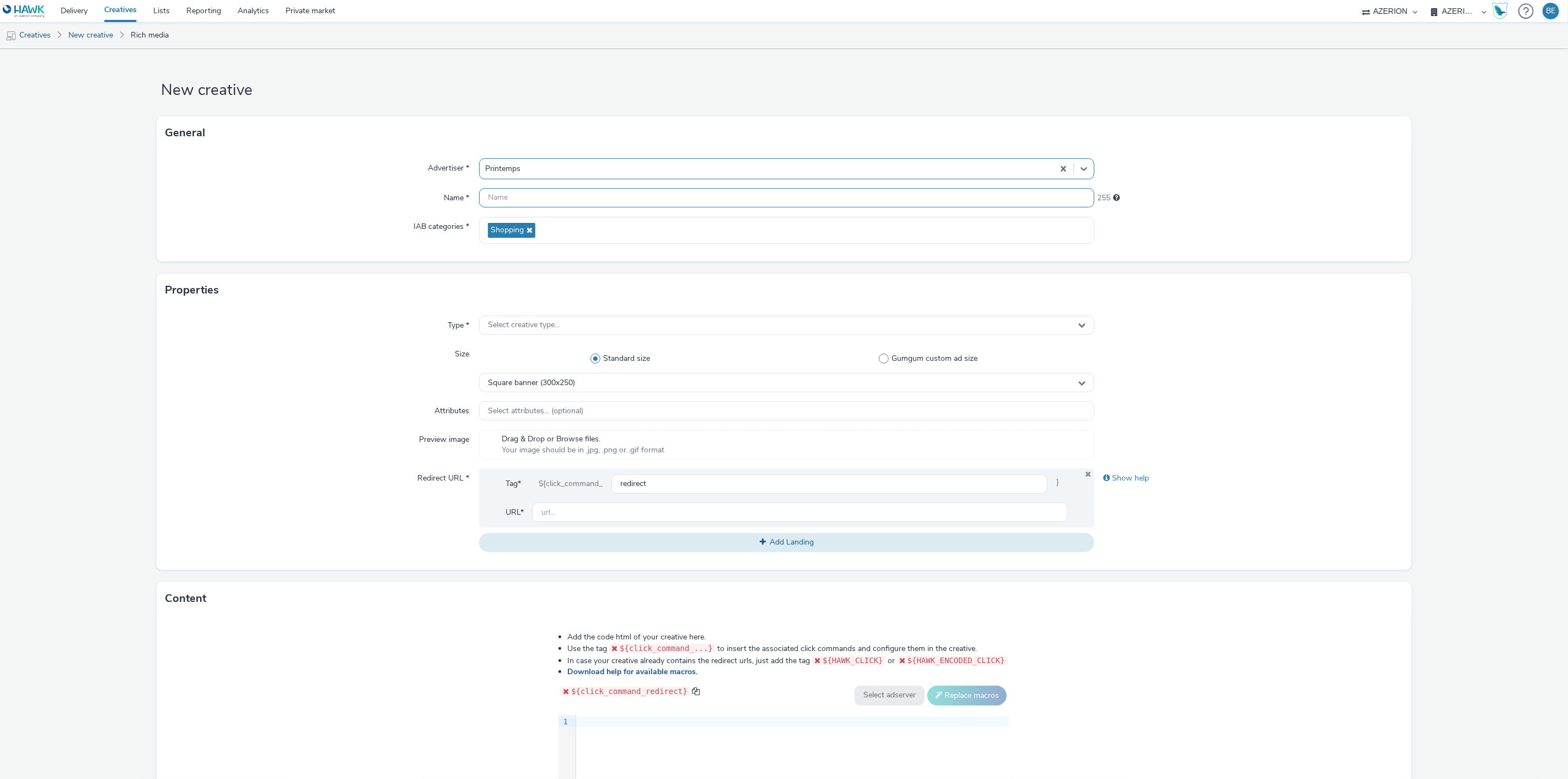
click at [519, 194] on input "text" at bounding box center [787, 198] width 616 height 19
paste input "Printemps - Updated Creative - Banner | 320x50 | [DATE]"
click at [643, 195] on input "Printemps - Updated Creative - Banner | 320x50 | [DATE]" at bounding box center [787, 198] width 616 height 19
type input "Printemps - Updated Creative - Banner | 320x480 | [DATE]"
click at [525, 324] on span "Select creative type..." at bounding box center [524, 325] width 72 height 9
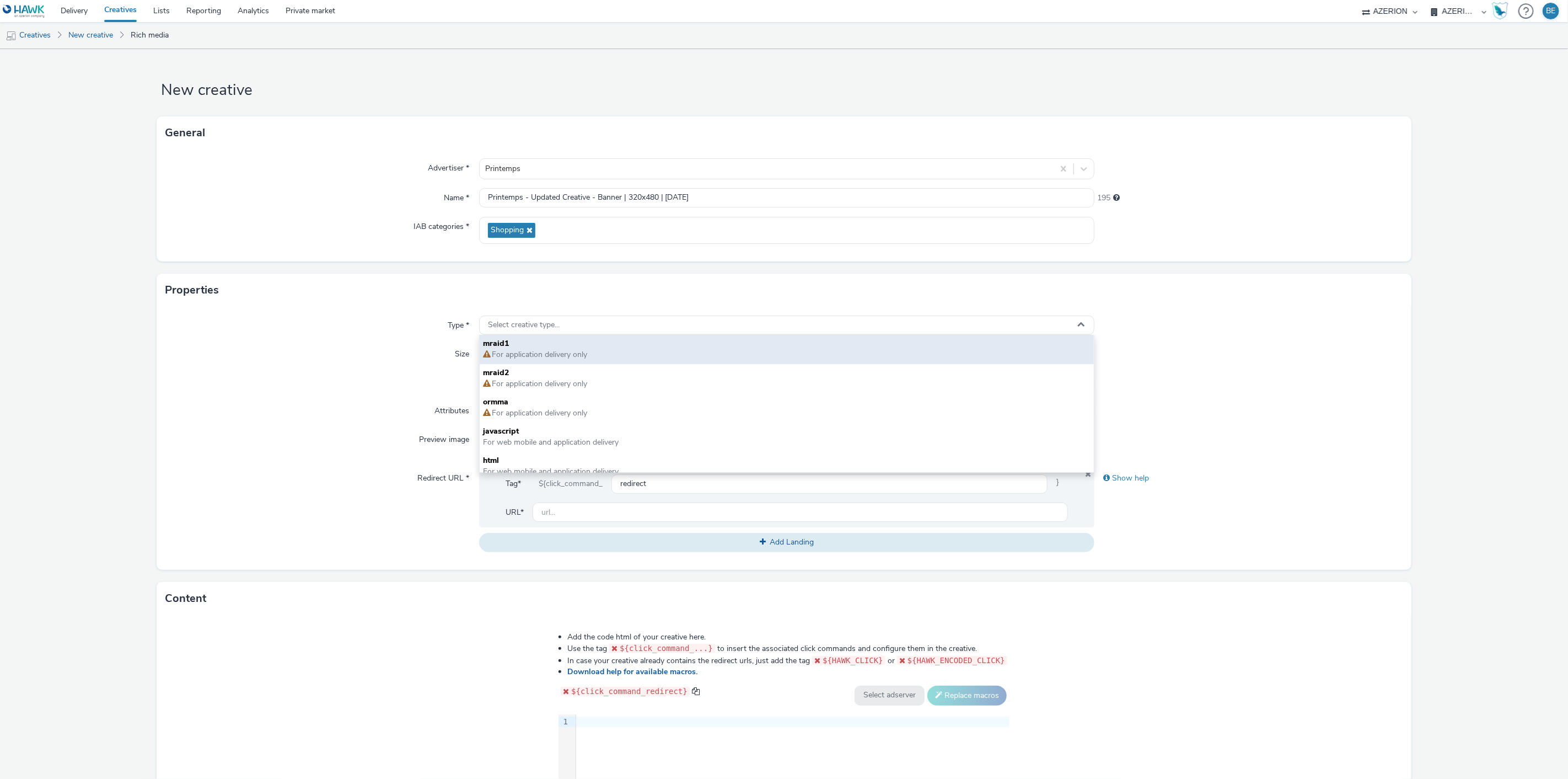
click at [535, 350] on span "For application delivery only" at bounding box center [539, 354] width 97 height 10
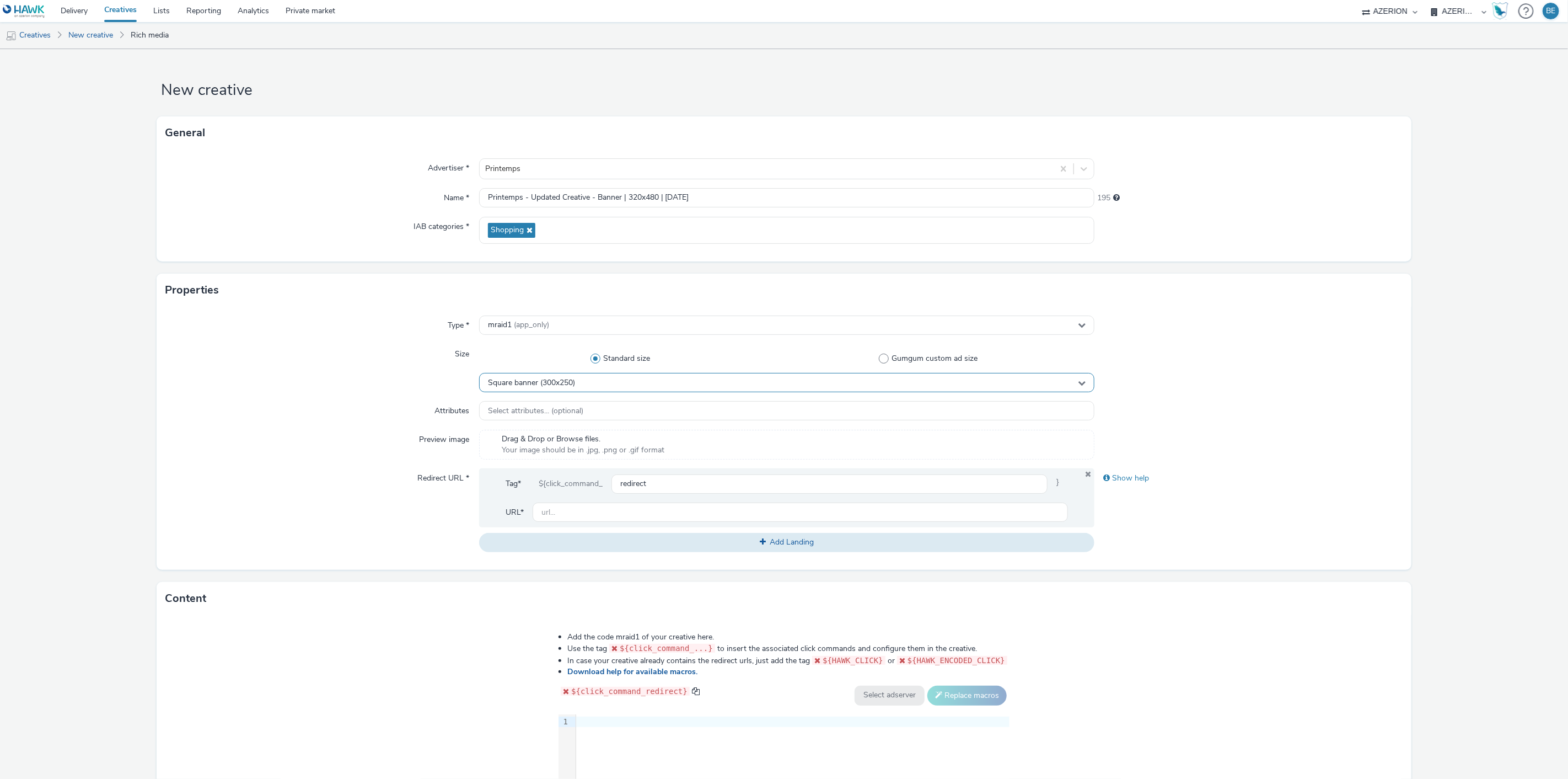
click at [555, 386] on span "Square banner (300x250)" at bounding box center [531, 382] width 87 height 9
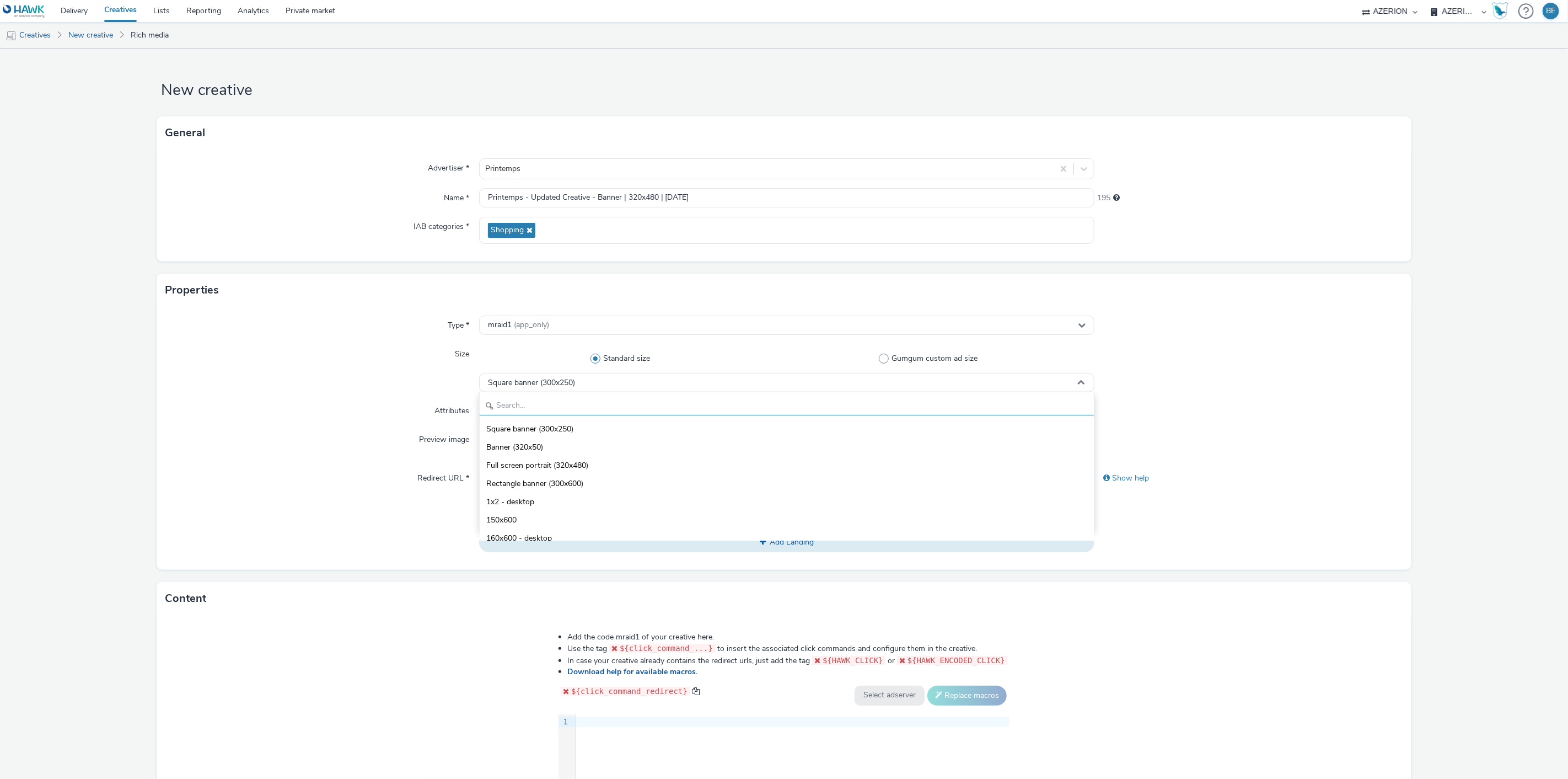
click at [523, 401] on input "text" at bounding box center [787, 406] width 615 height 19
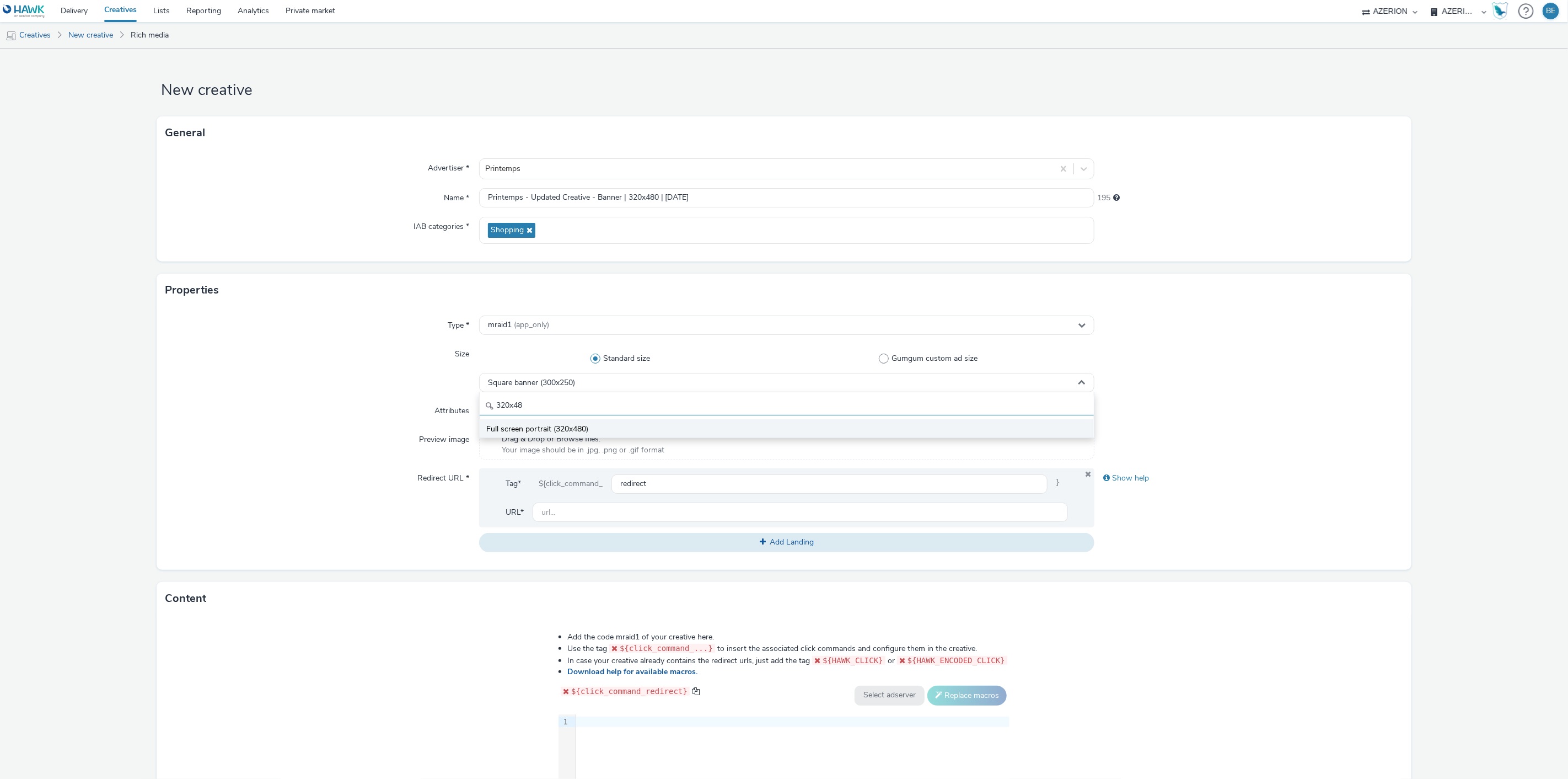
type input "320x48"
click at [531, 431] on span "Full screen portrait (320x480)" at bounding box center [537, 429] width 102 height 11
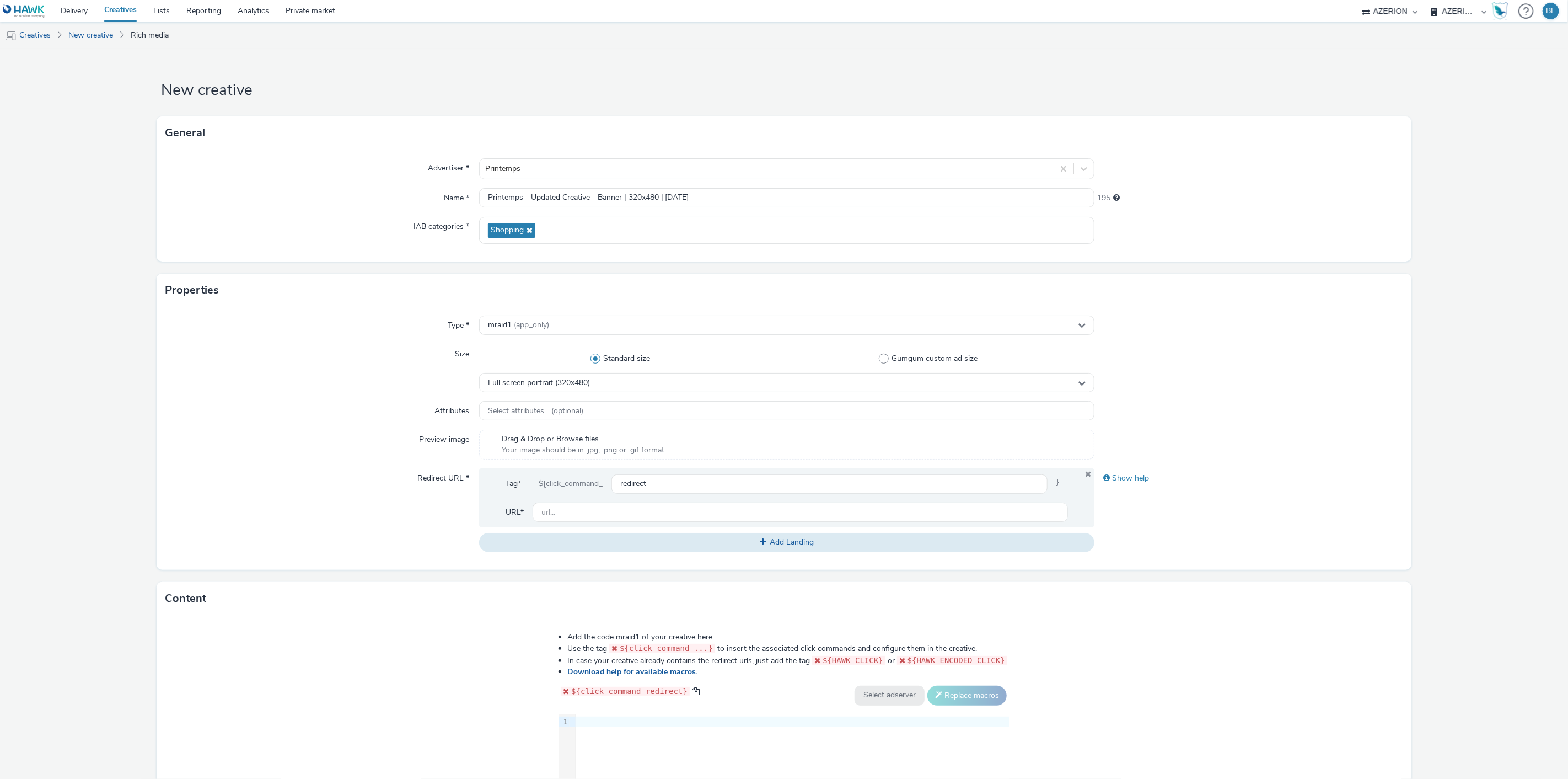
click at [338, 389] on div "Size" at bounding box center [322, 368] width 313 height 48
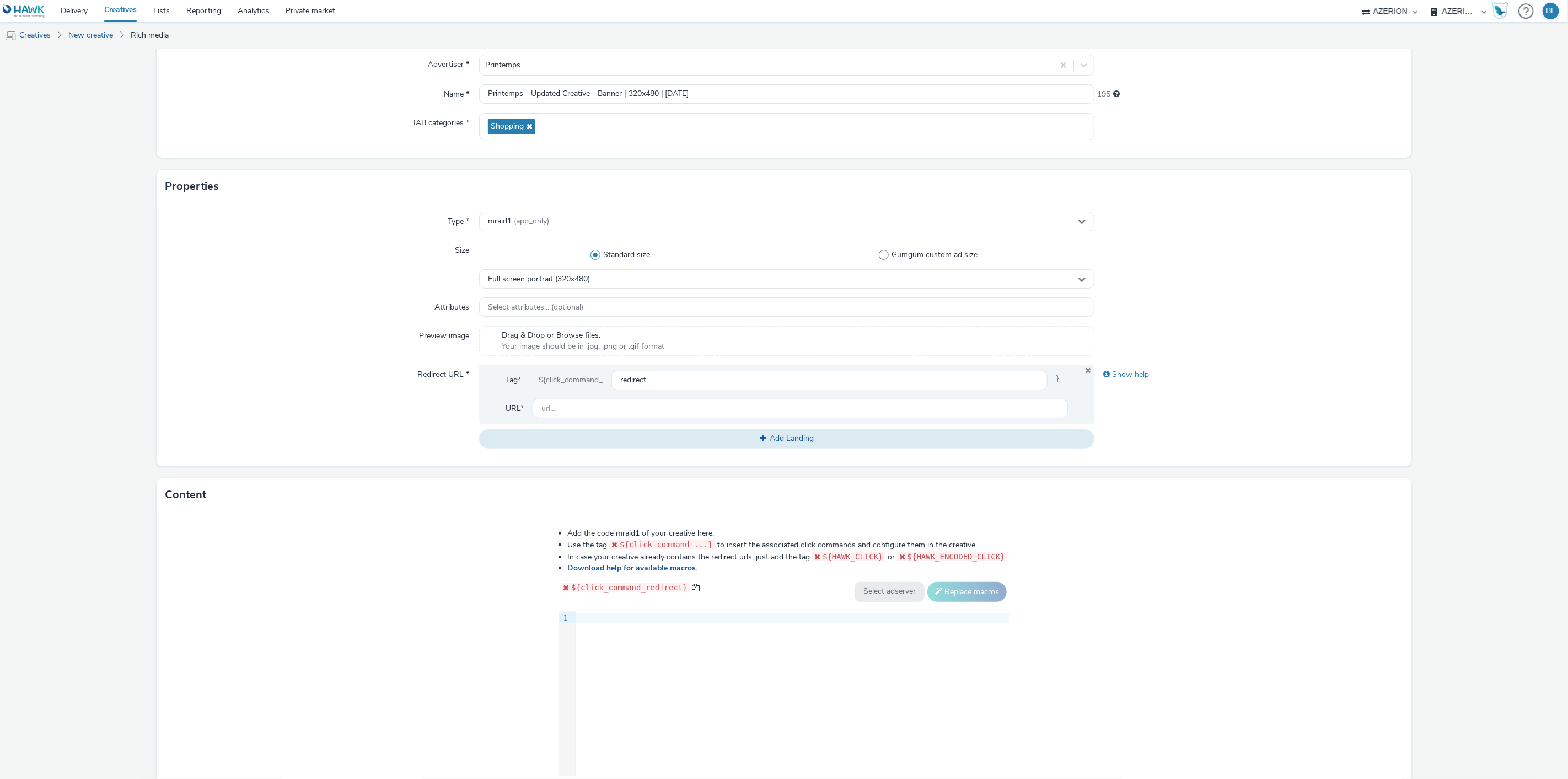
scroll to position [105, 0]
click at [590, 403] on input "text" at bounding box center [800, 407] width 536 height 19
paste input "[URL][DOMAIN_NAME]"
type input "[URL][DOMAIN_NAME]"
click at [1432, 408] on form "New creative General Advertiser * Printemps Name * Printemps - Updated Creative…" at bounding box center [784, 397] width 1568 height 905
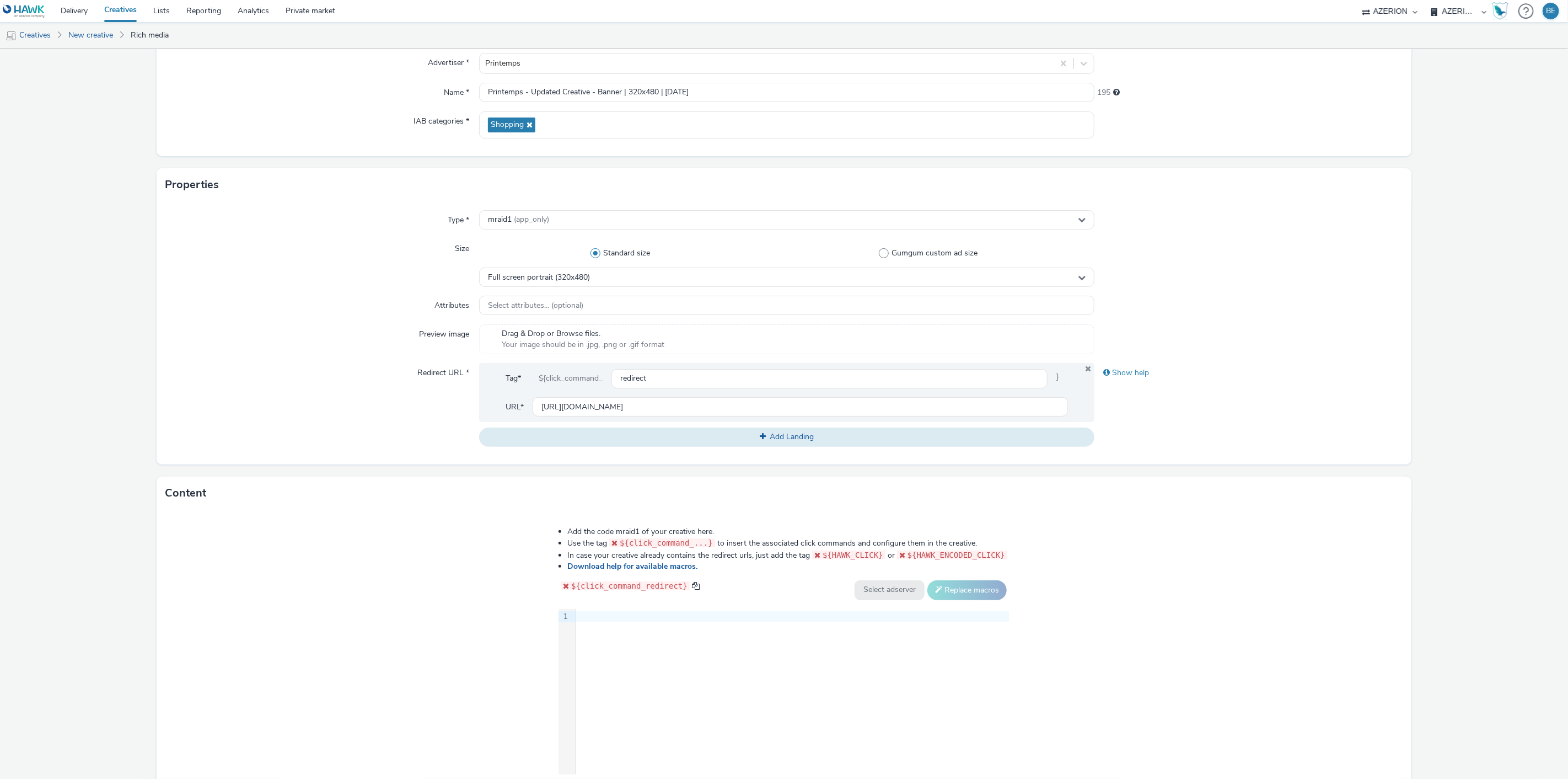
scroll to position [174, 0]
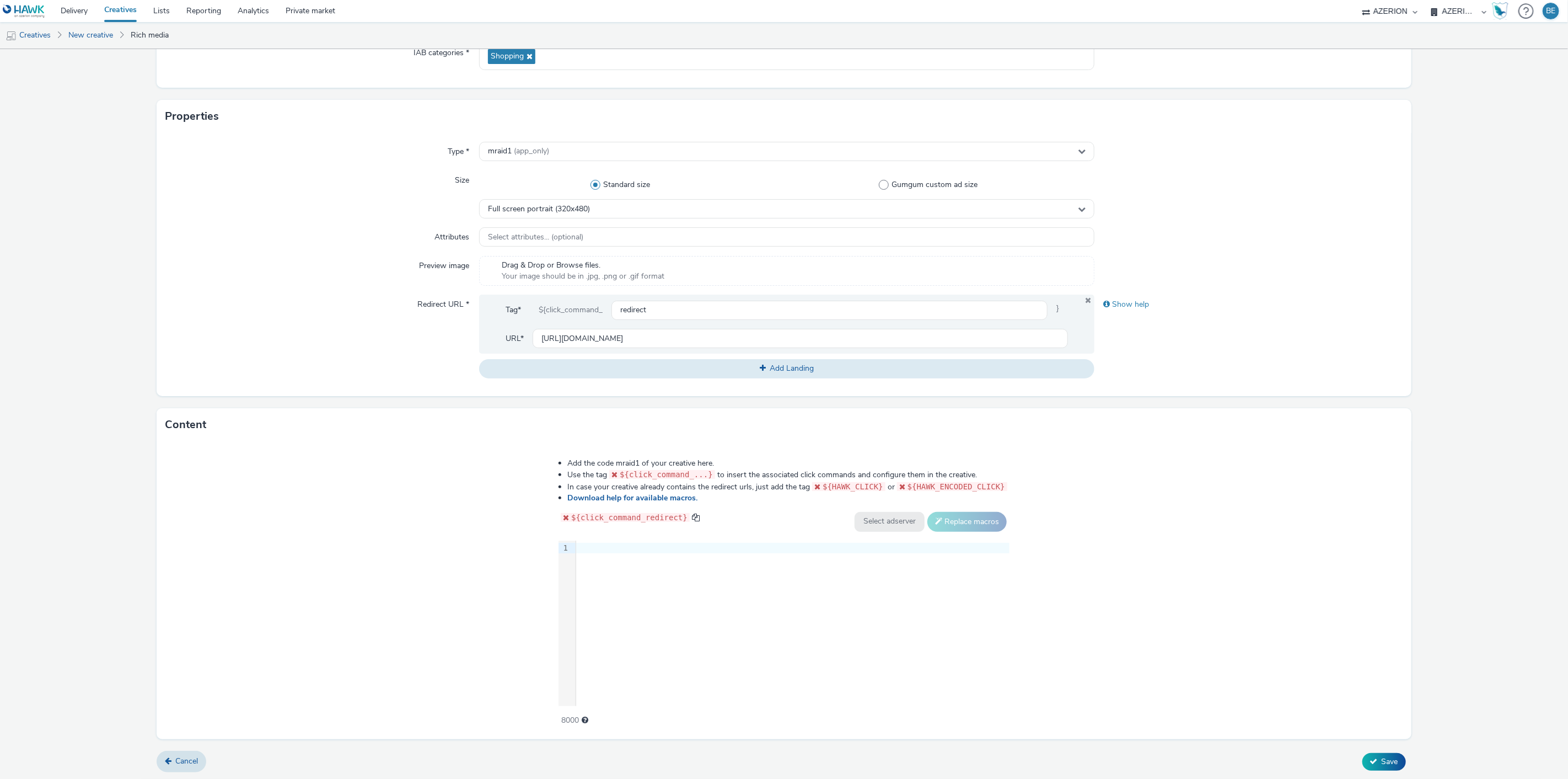
click at [618, 543] on div at bounding box center [793, 548] width 433 height 11
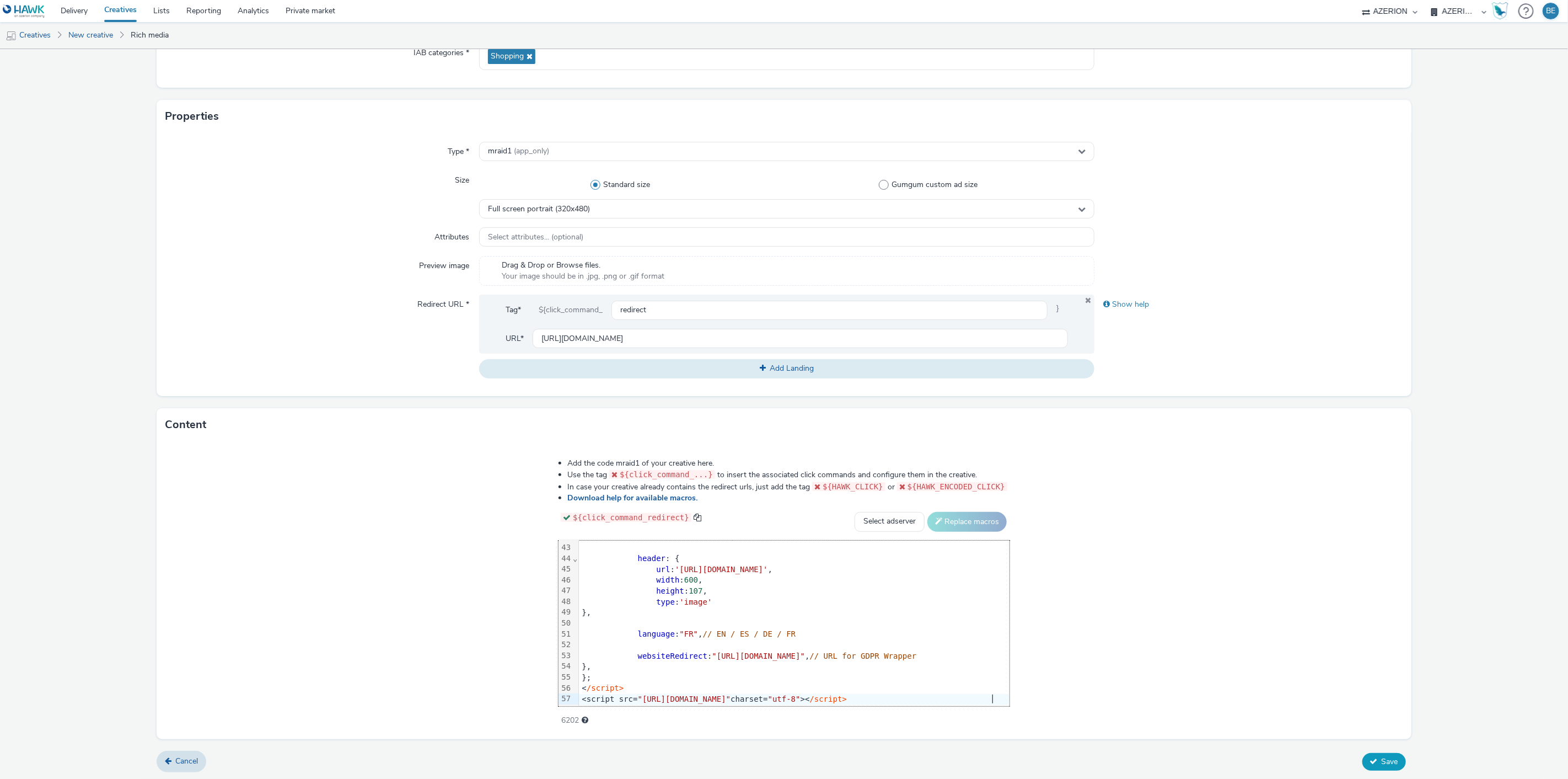
click at [1382, 760] on span "Save" at bounding box center [1390, 761] width 16 height 10
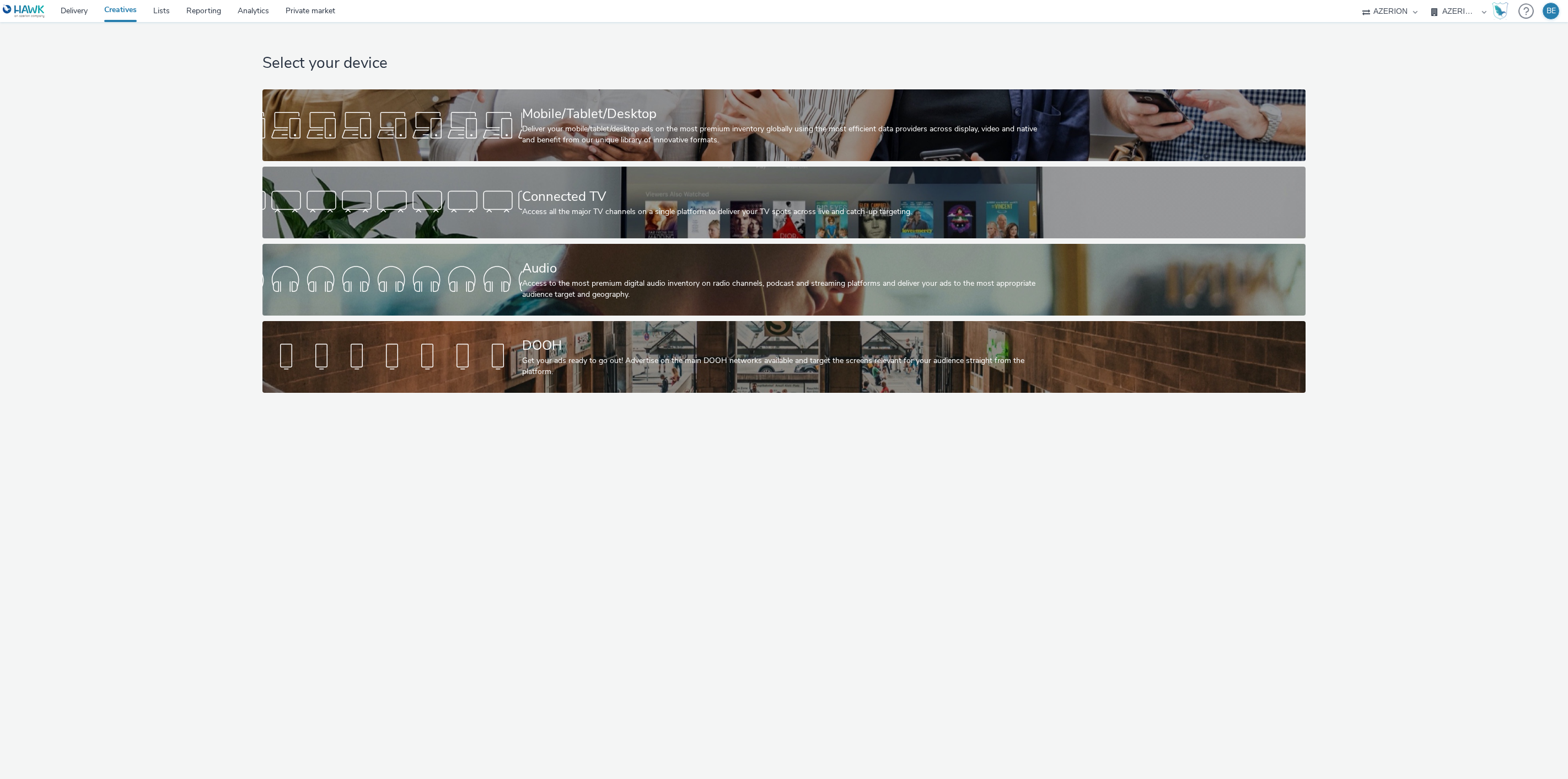
select select "79162ed7-0017-4339-93b0-3399b708648f"
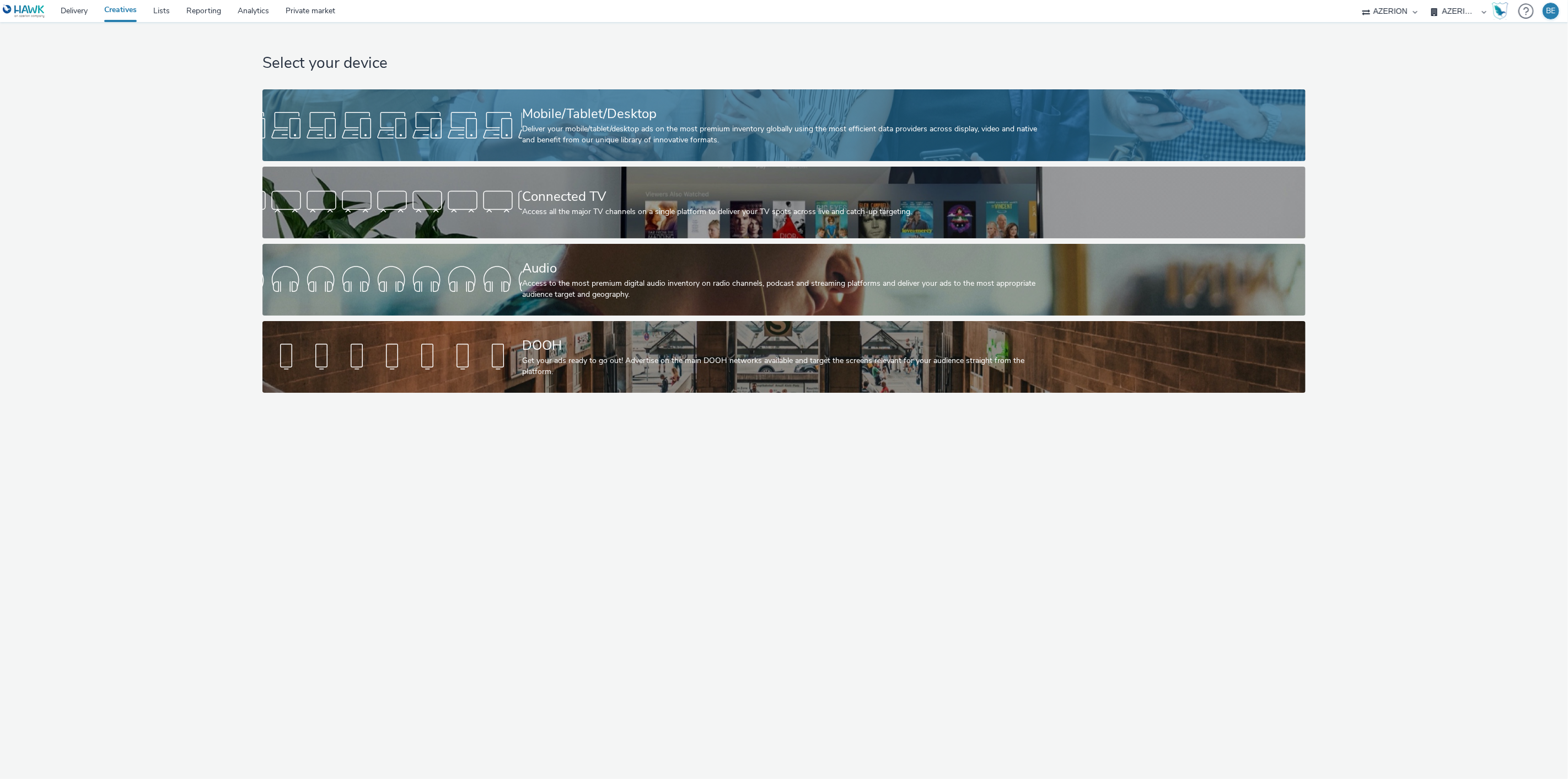
click at [575, 135] on div "Deliver your mobile/tablet/desktop ads on the most premium inventory globally u…" at bounding box center [782, 135] width 519 height 23
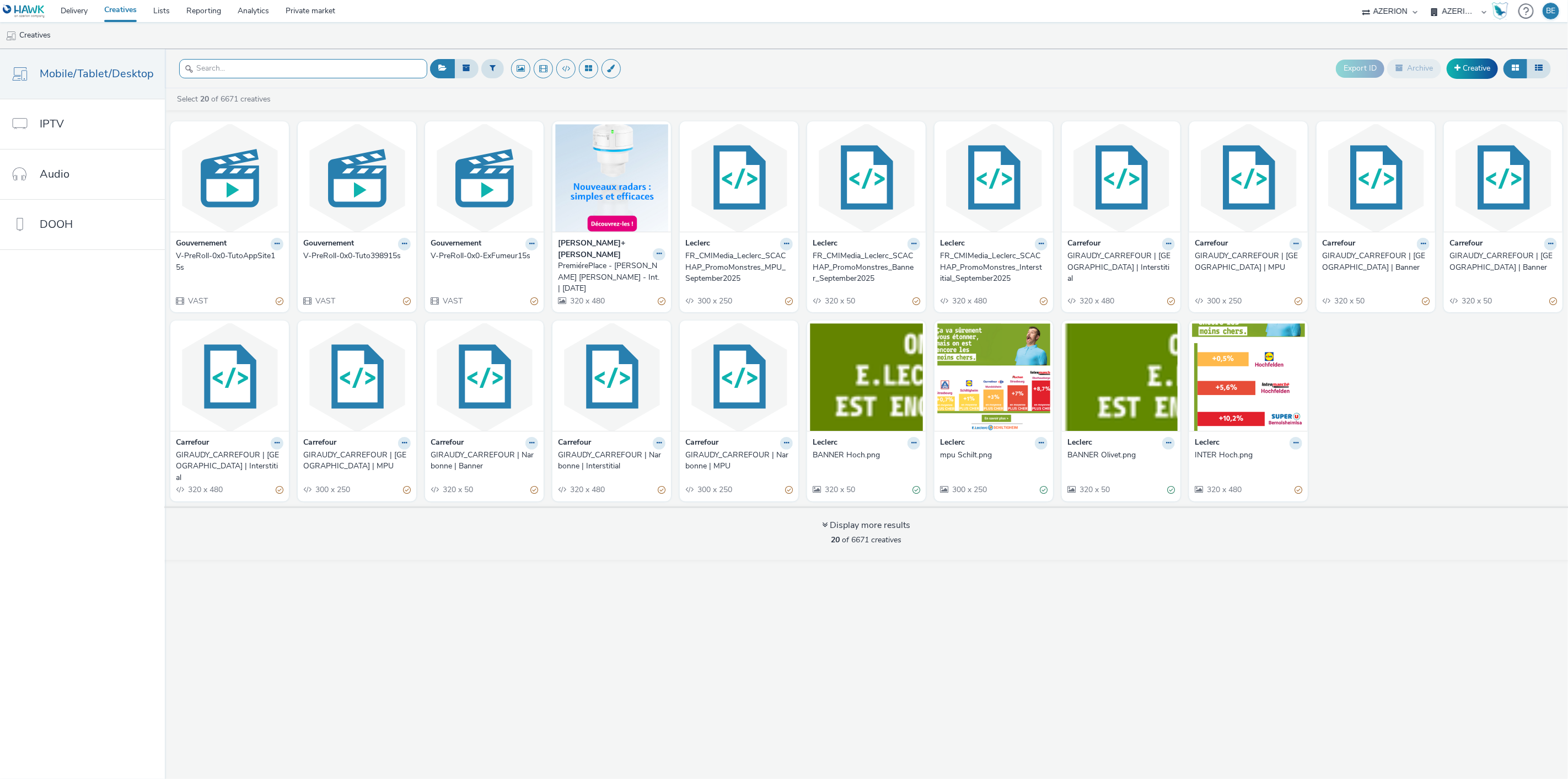
click at [276, 63] on input "text" at bounding box center [303, 69] width 248 height 19
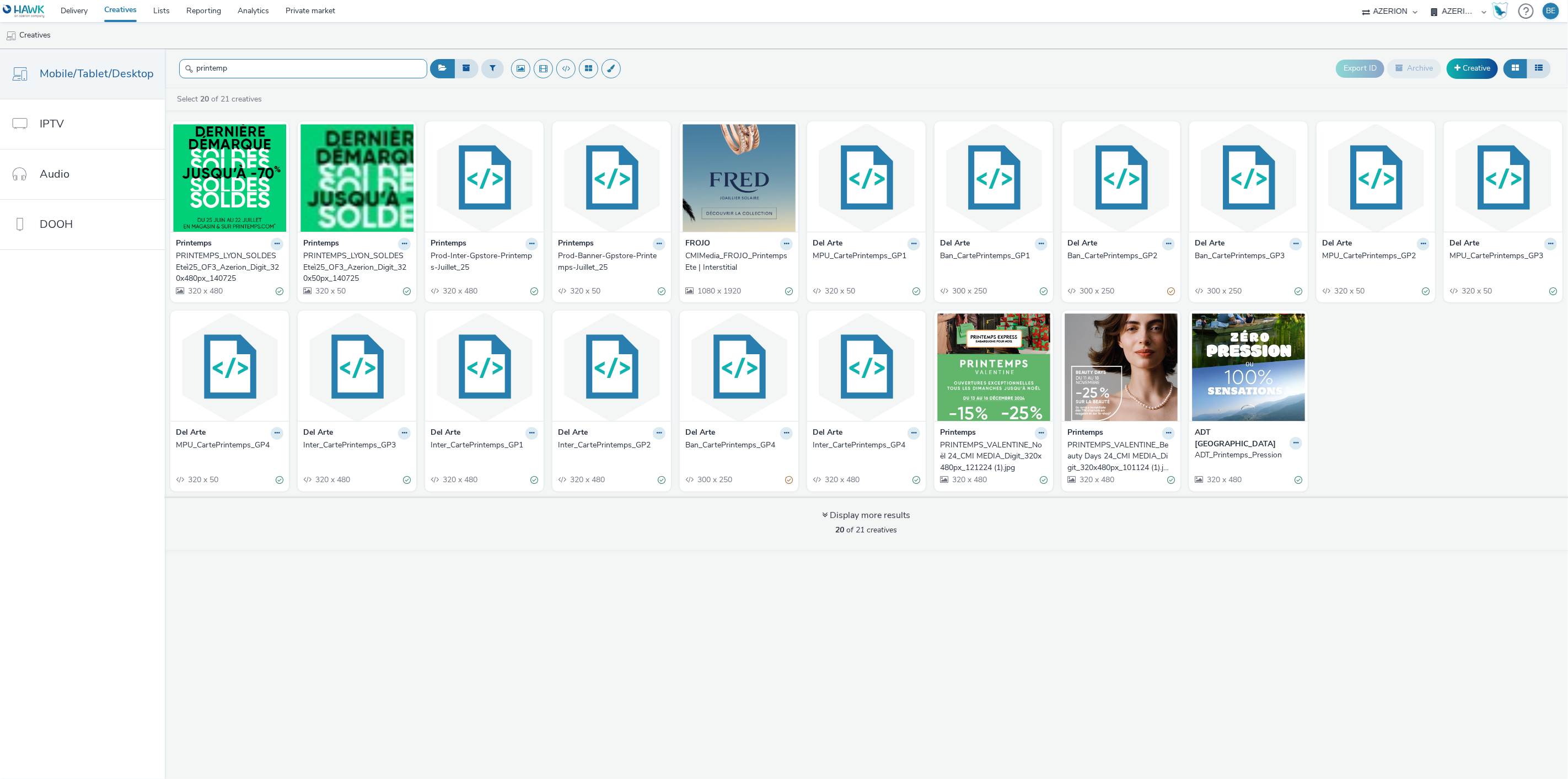
type input "printemp"
click at [362, 255] on div "PRINTEMPS_LYON_SOLDES Eteì25_OF3_Azerion_Digit_320x50px_140725" at bounding box center [354, 267] width 103 height 33
